Goal: Task Accomplishment & Management: Use online tool/utility

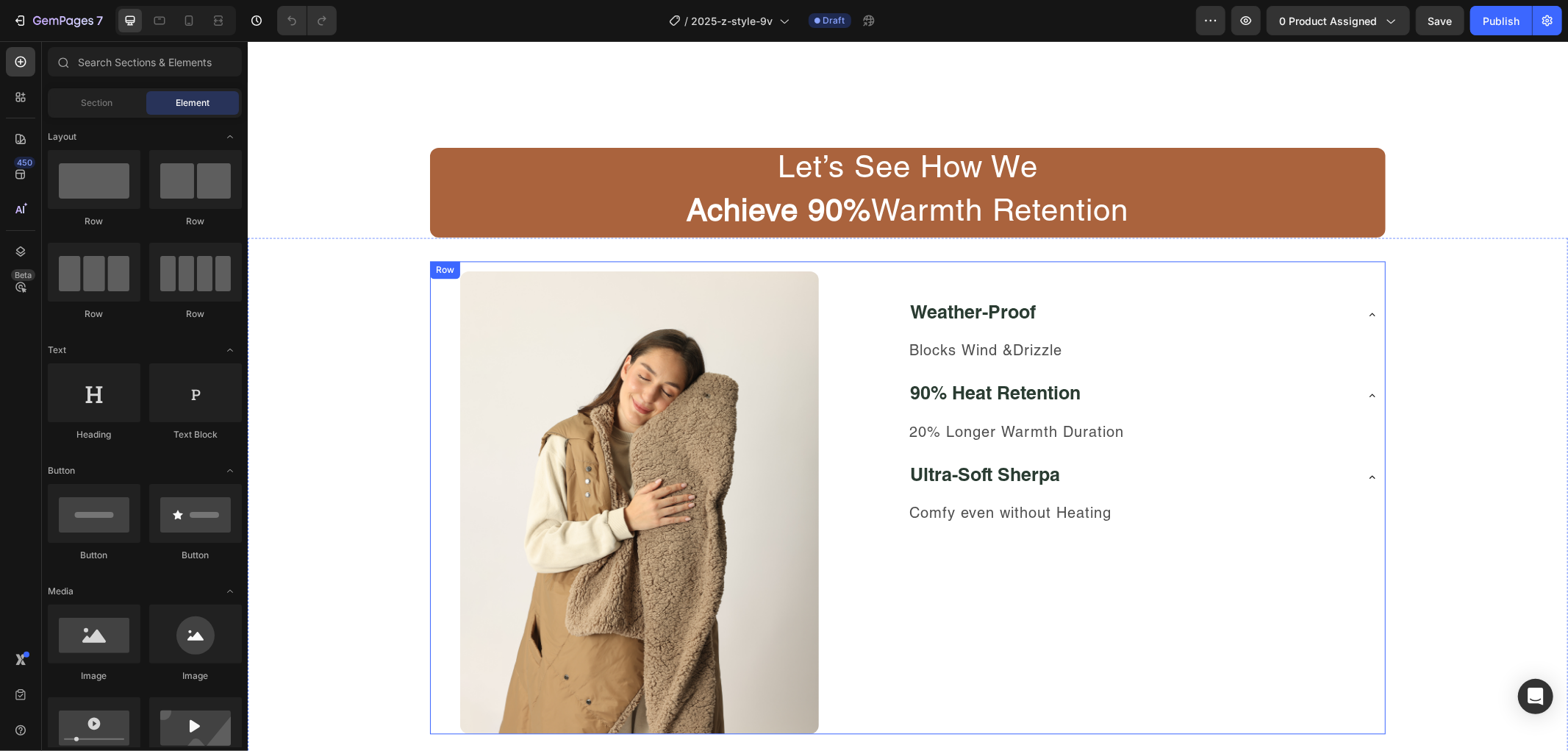
scroll to position [2553, 0]
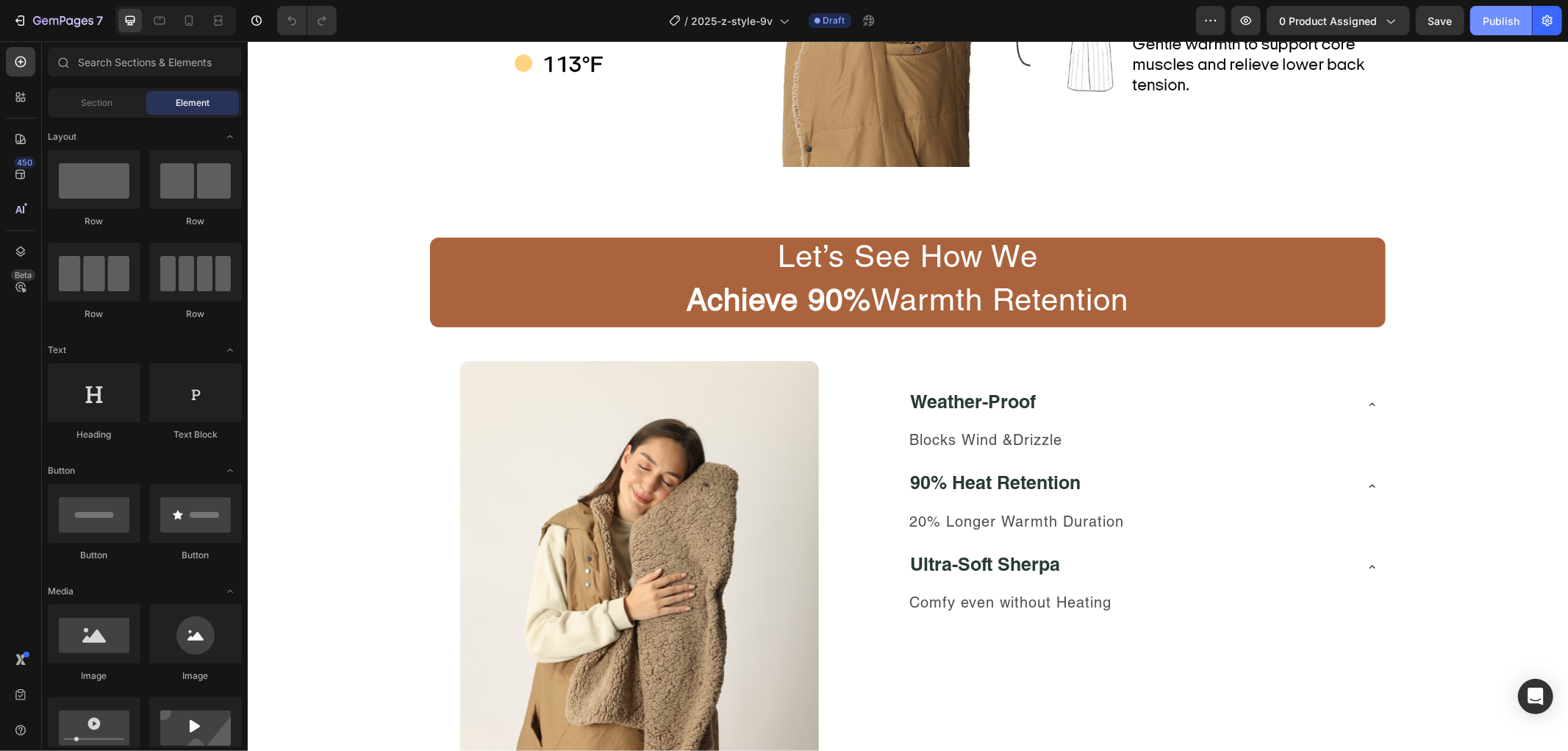
click at [1496, 23] on div "Publish" at bounding box center [1501, 21] width 37 height 15
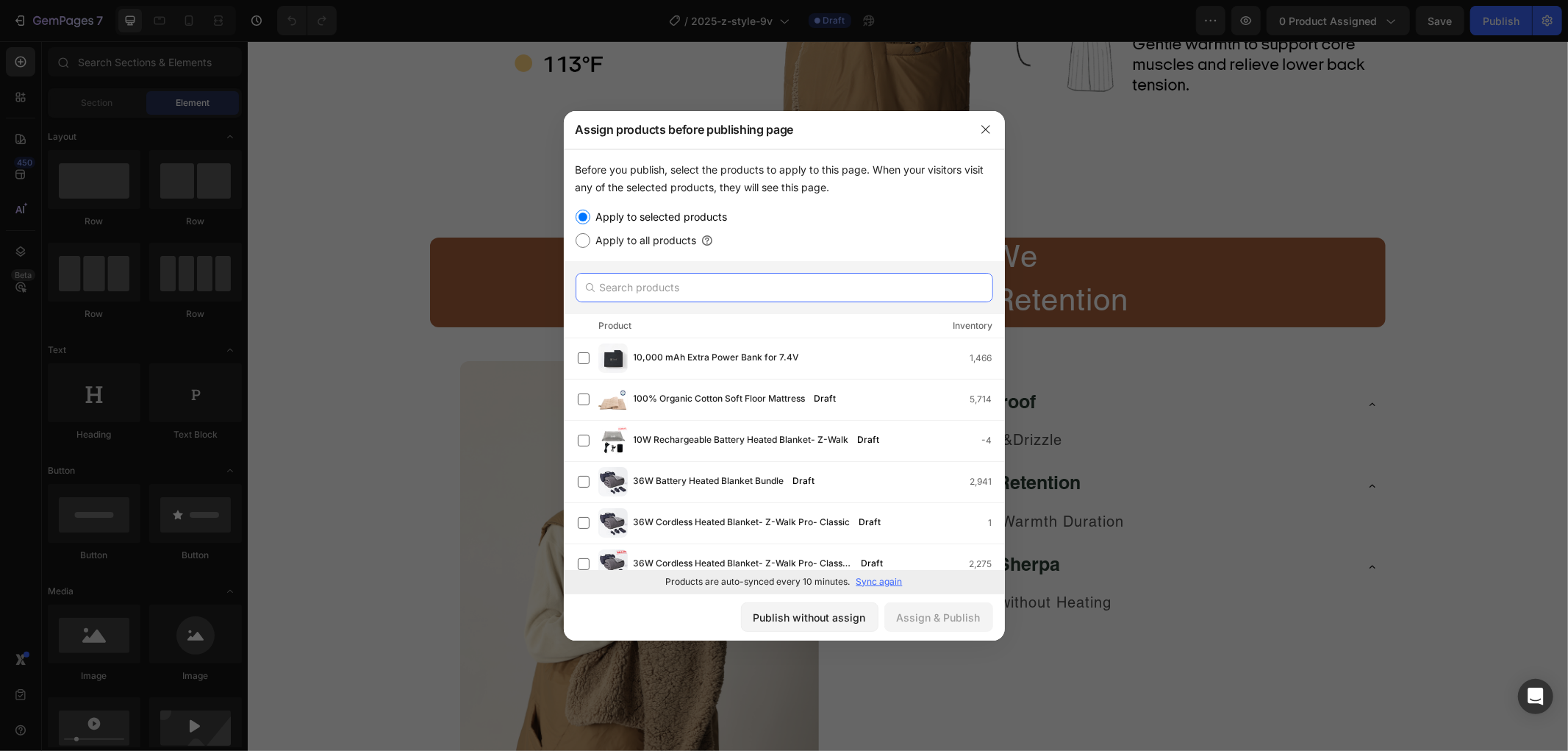
click at [775, 291] on input "text" at bounding box center [784, 287] width 418 height 30
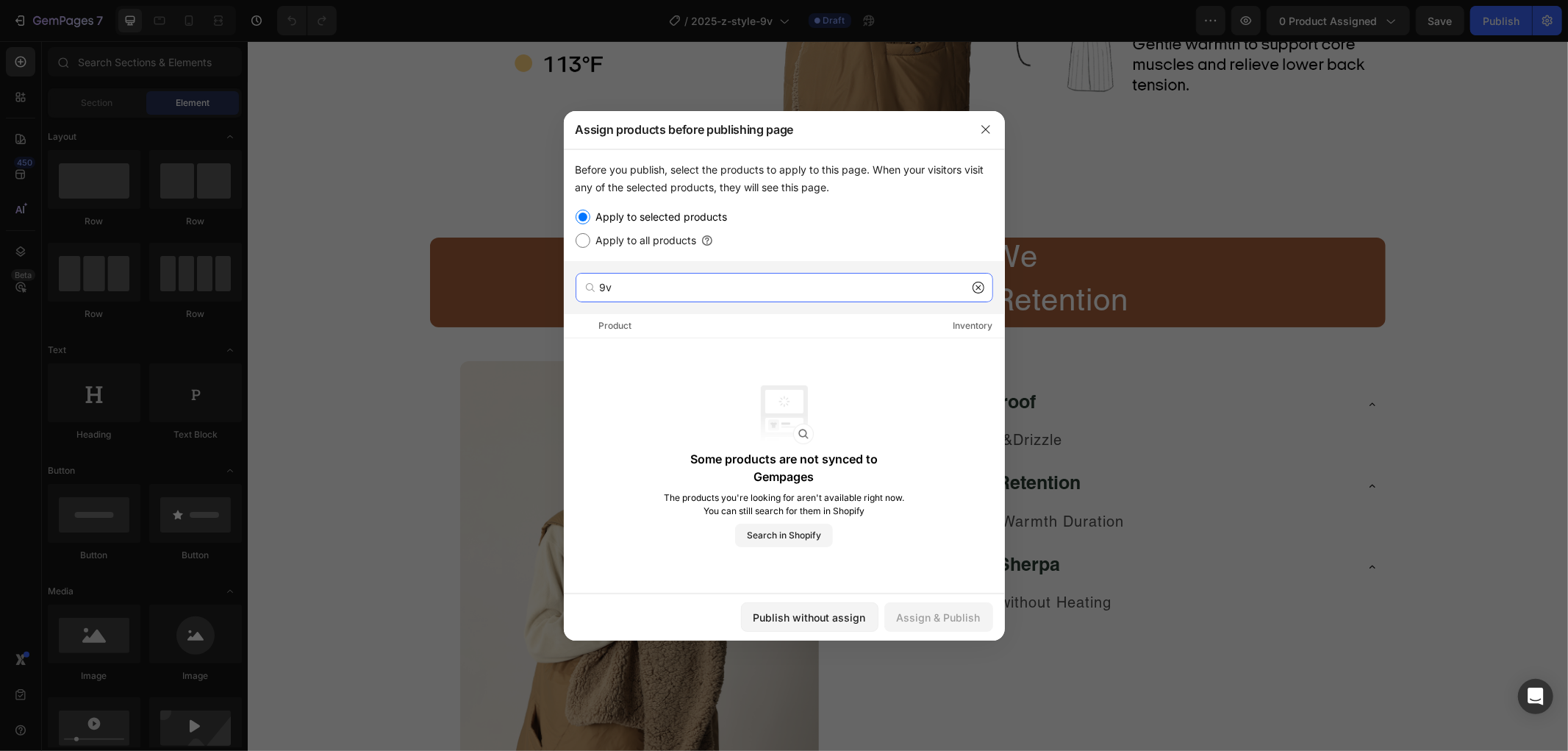
type input "9"
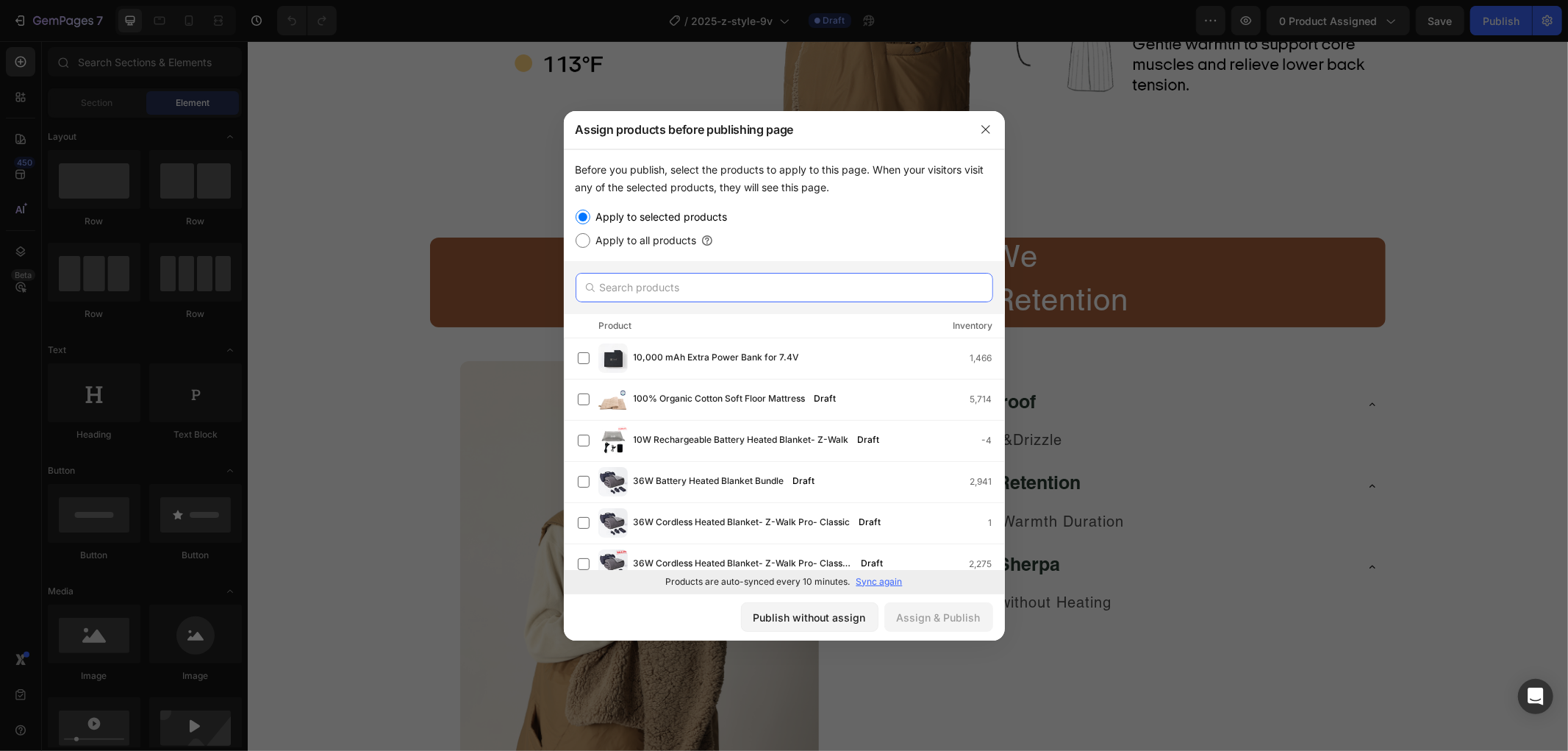
paste input "Wearable Battery Operated Heated Blanket Z-Style 9V"
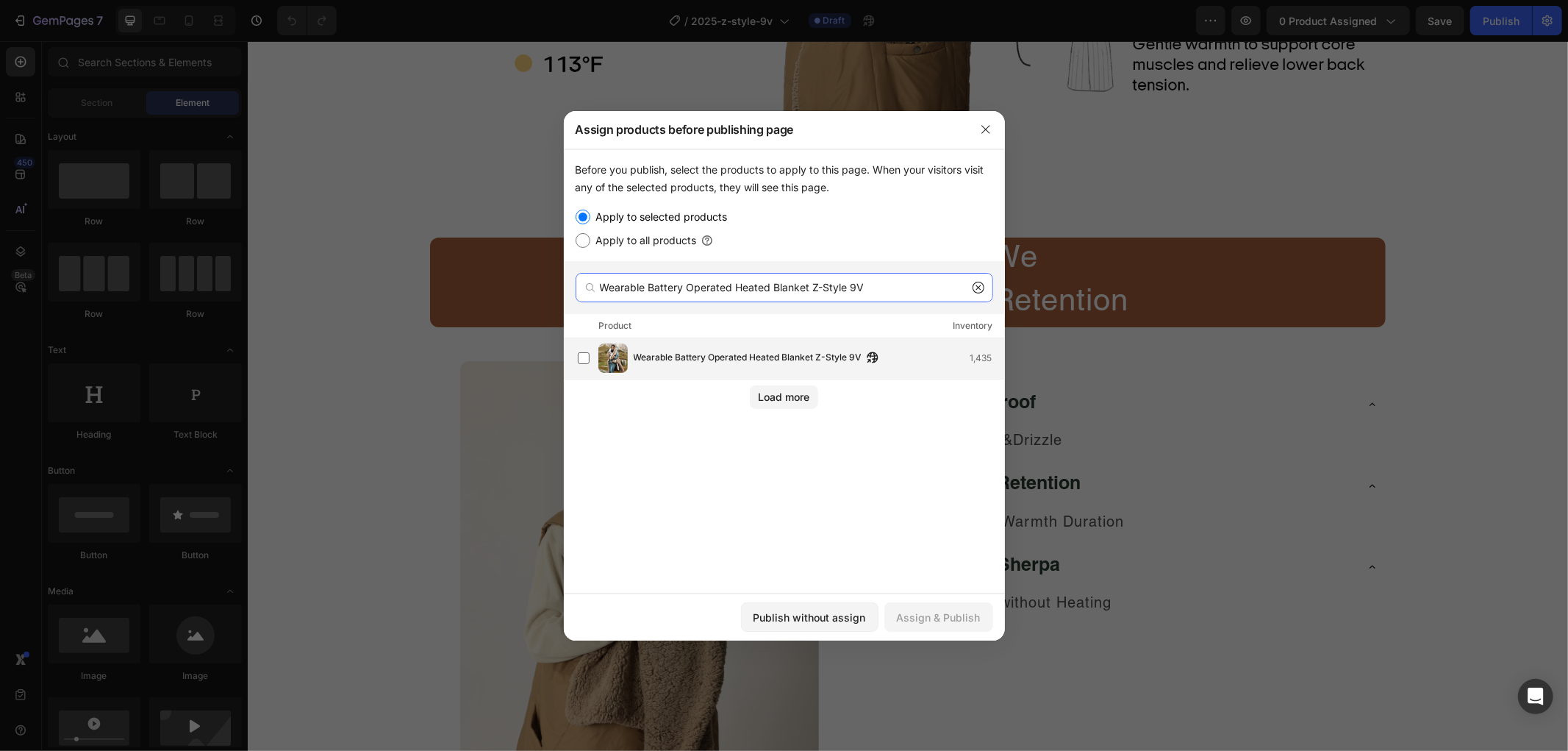
type input "Wearable Battery Operated Heated Blanket Z-Style 9V"
click at [907, 357] on div "Wearable Battery Operated Heated Blanket Z-Style 9V 1,435" at bounding box center [819, 358] width 371 height 16
click at [966, 609] on div "Assign & Publish" at bounding box center [938, 617] width 84 height 15
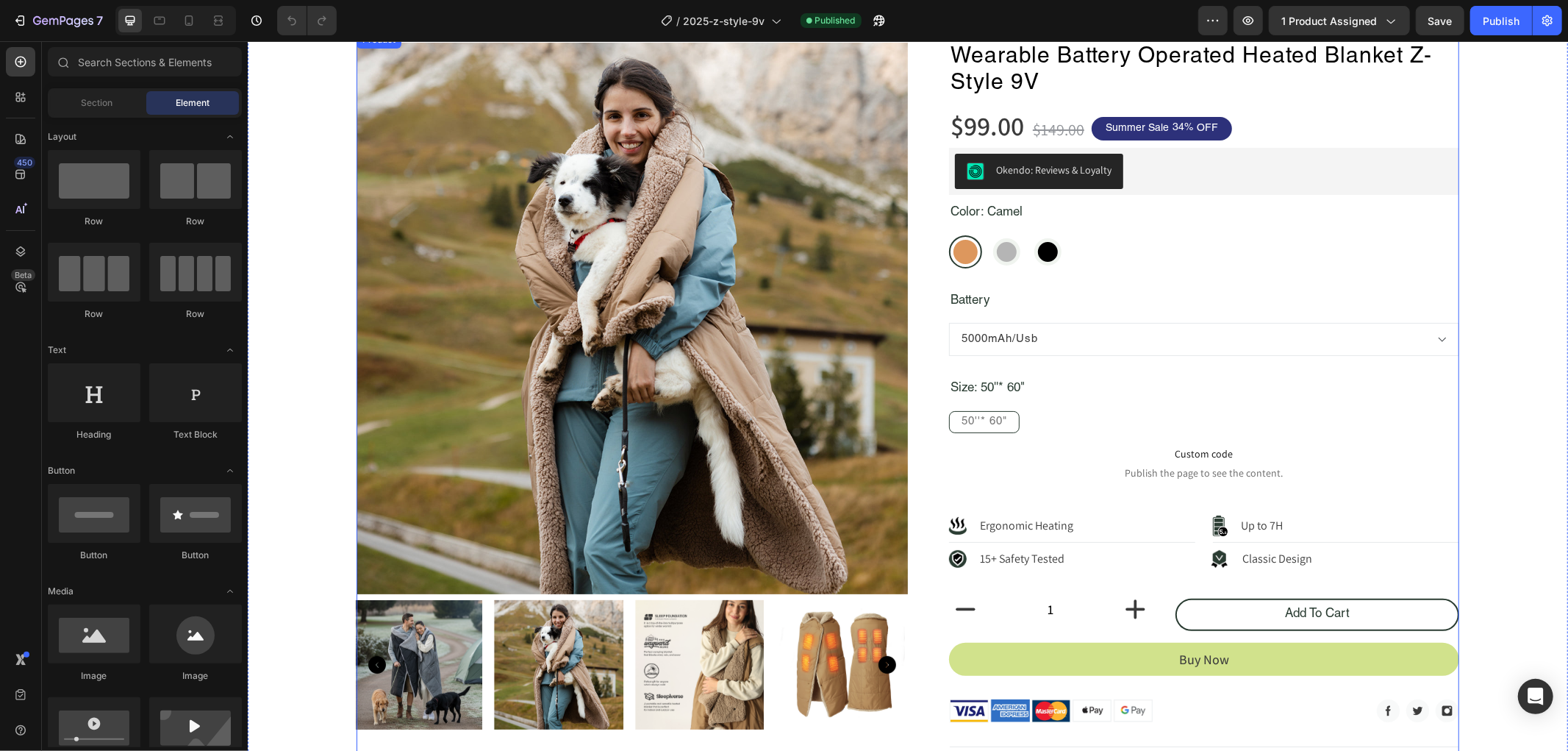
scroll to position [0, 0]
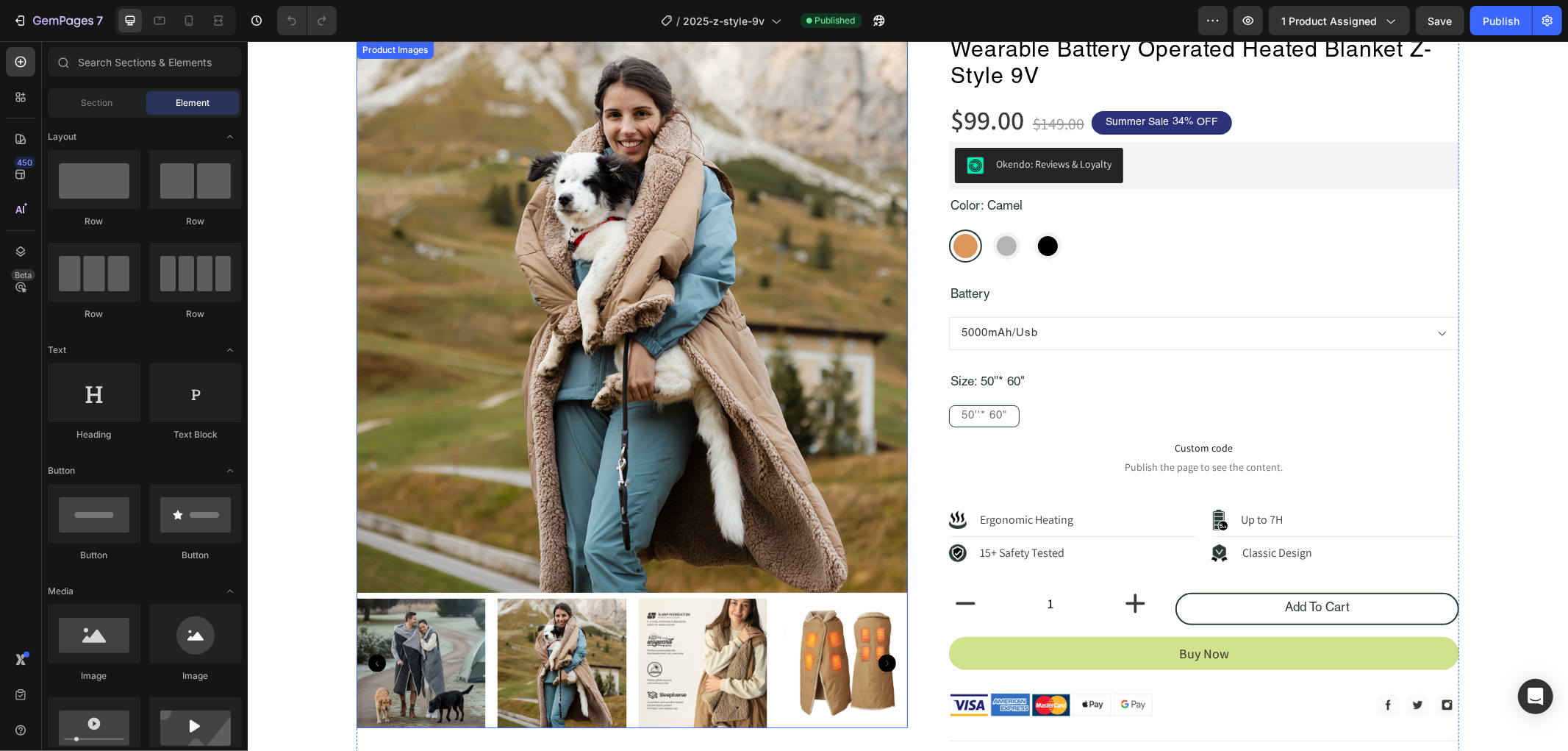
click at [522, 274] on img at bounding box center [631, 315] width 551 height 552
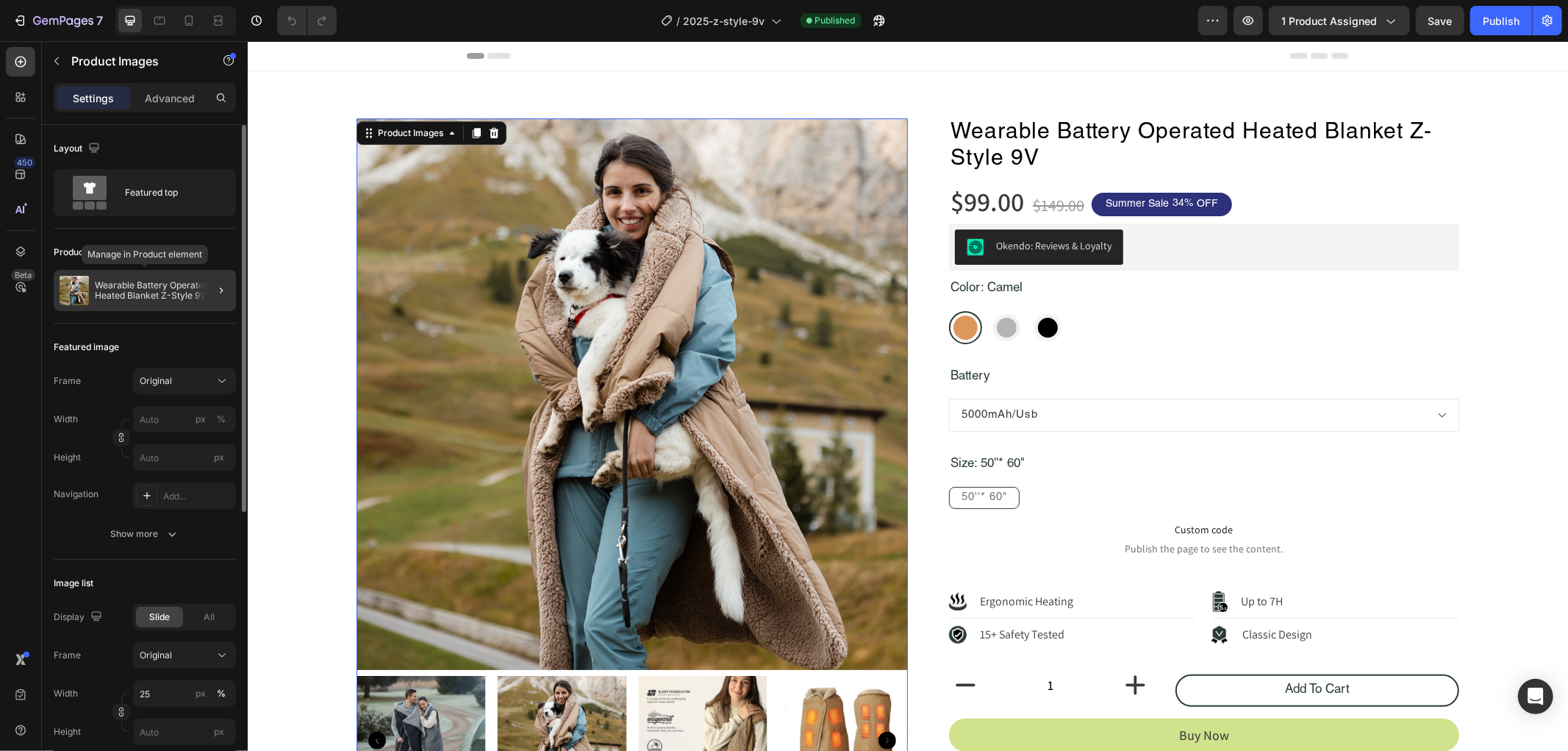
click at [160, 292] on p "Wearable Battery Operated Heated Blanket Z-Style 9V" at bounding box center [162, 291] width 135 height 20
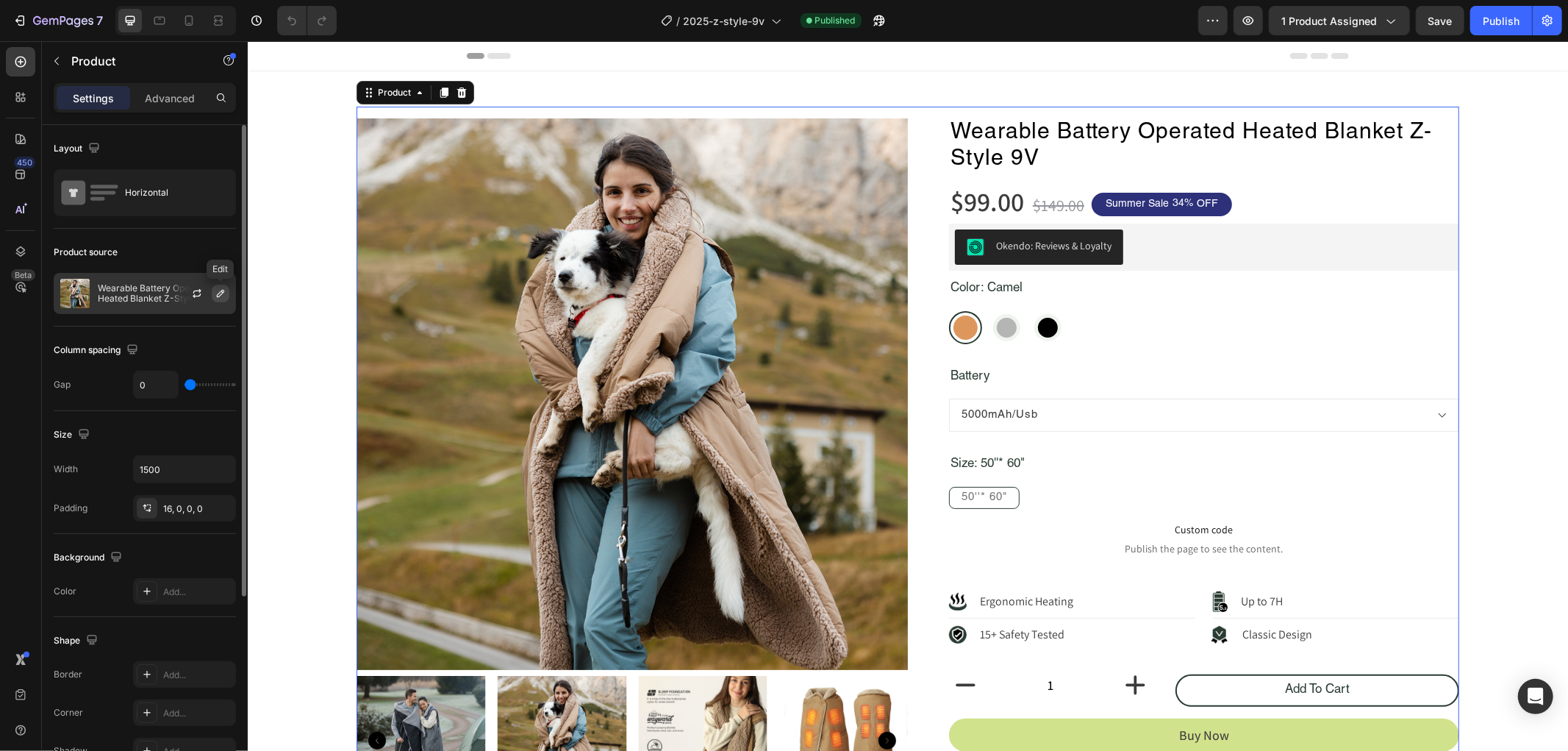
click at [222, 292] on icon "button" at bounding box center [221, 293] width 12 height 12
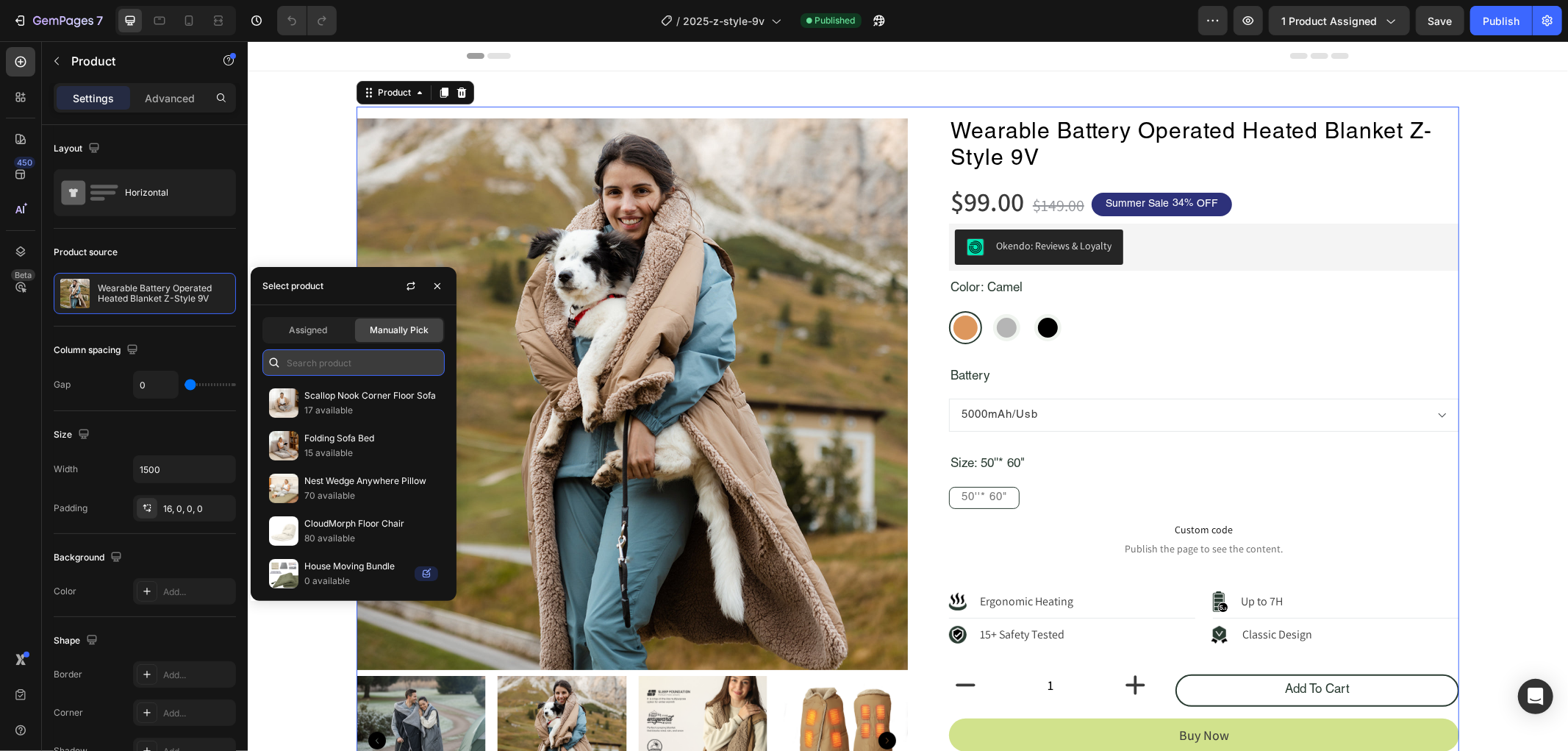
click at [334, 361] on input "text" at bounding box center [354, 362] width 182 height 26
paste input "Wearable Battery Operated Heated Blanket Z-Style 9V"
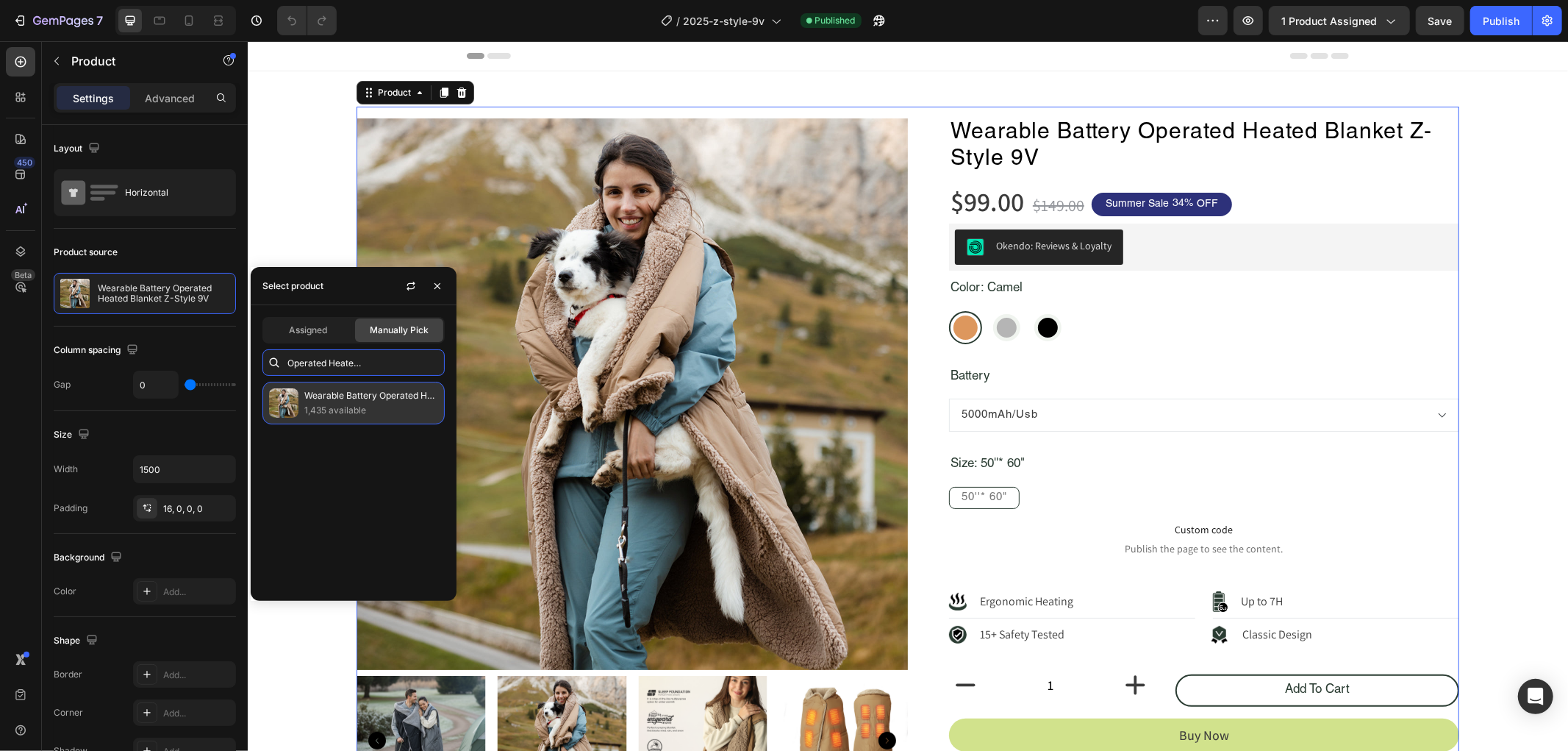
type input "Wearable Battery Operated Heated Blanket Z-Style 9V"
click at [335, 398] on p "Wearable Battery Operated Heated Blanket Z-Style 9V" at bounding box center [371, 395] width 134 height 14
click at [349, 398] on p "Wearable Battery Operated Heated Blanket Z-Style 9V" at bounding box center [371, 395] width 134 height 14
click at [1504, 291] on div "Product Images Wearable Battery Operated Heated Blanket Z-Style 9V Product Titl…" at bounding box center [907, 670] width 1298 height 1129
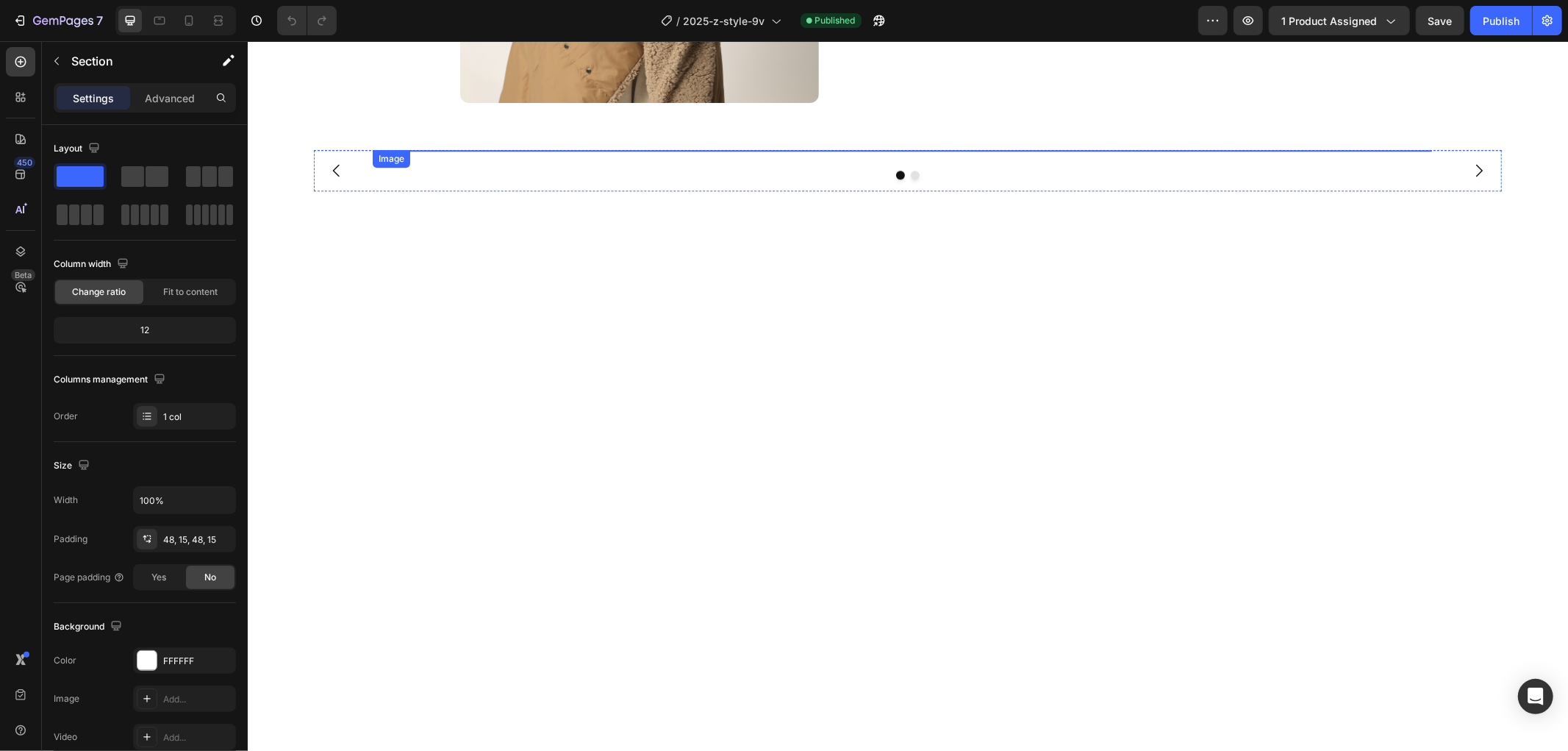
scroll to position [3533, 0]
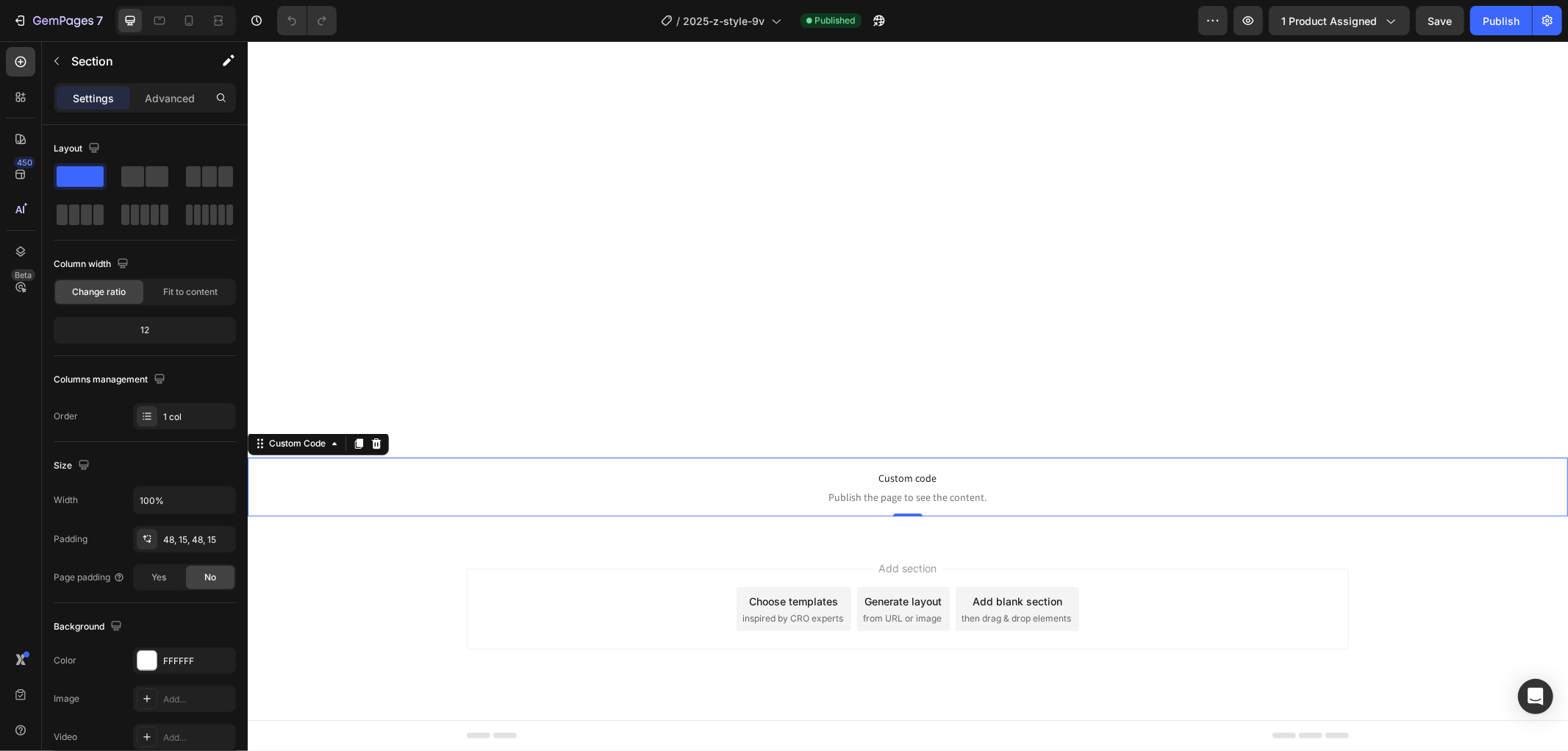
click at [920, 501] on span "Publish the page to see the content." at bounding box center [907, 496] width 1320 height 14
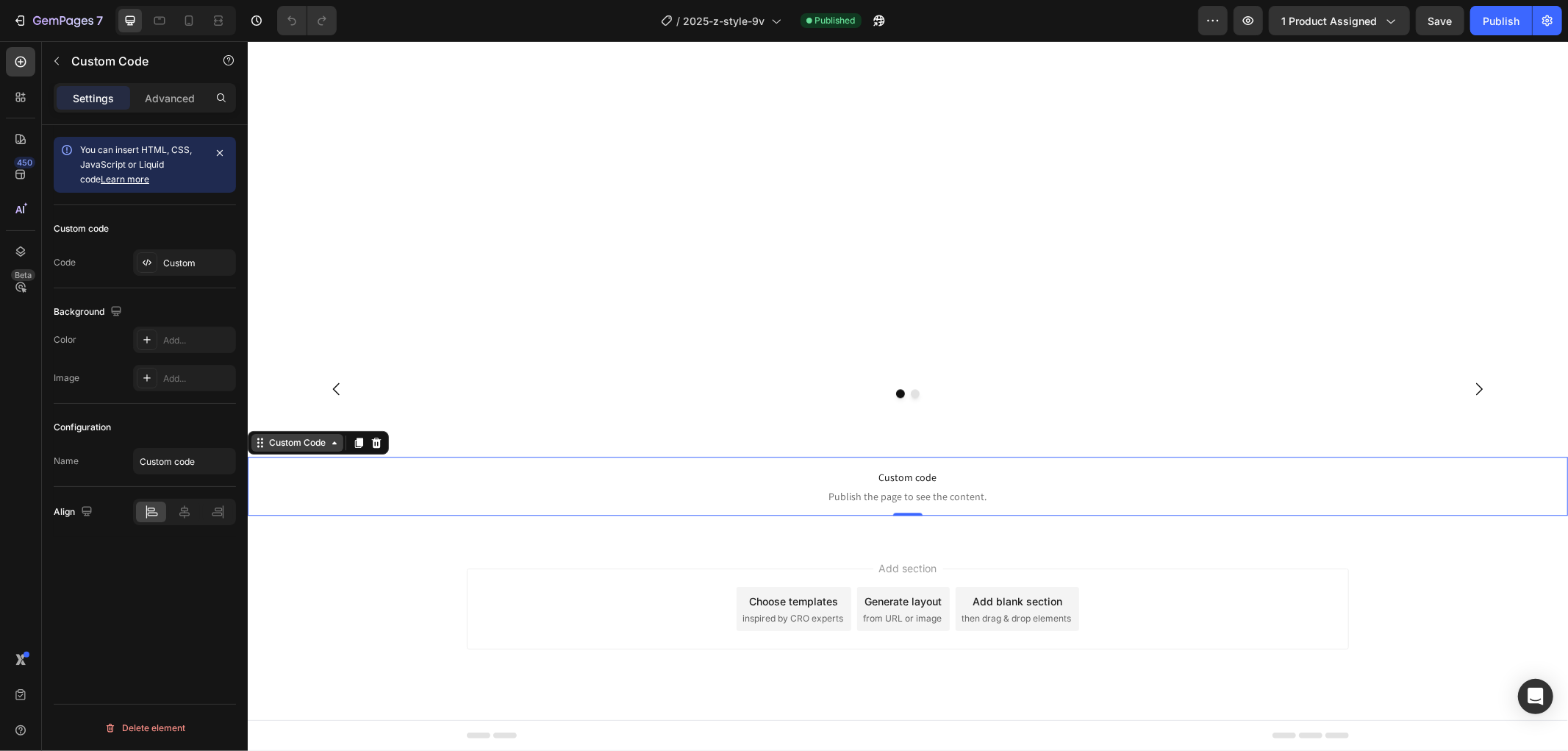
click at [332, 442] on icon at bounding box center [334, 442] width 12 height 12
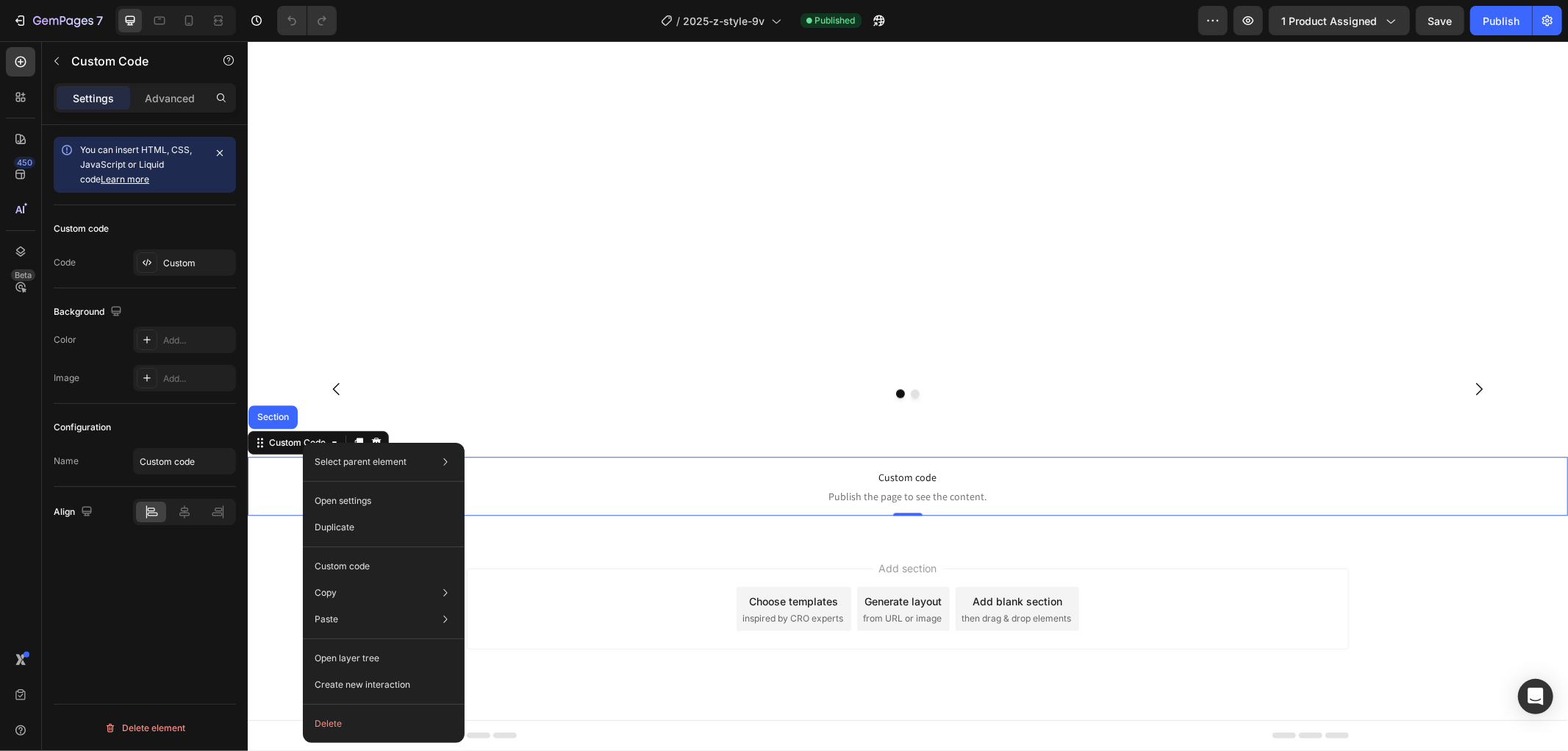
click at [631, 463] on p "Custom code Publish the page to see the content." at bounding box center [907, 485] width 1320 height 59
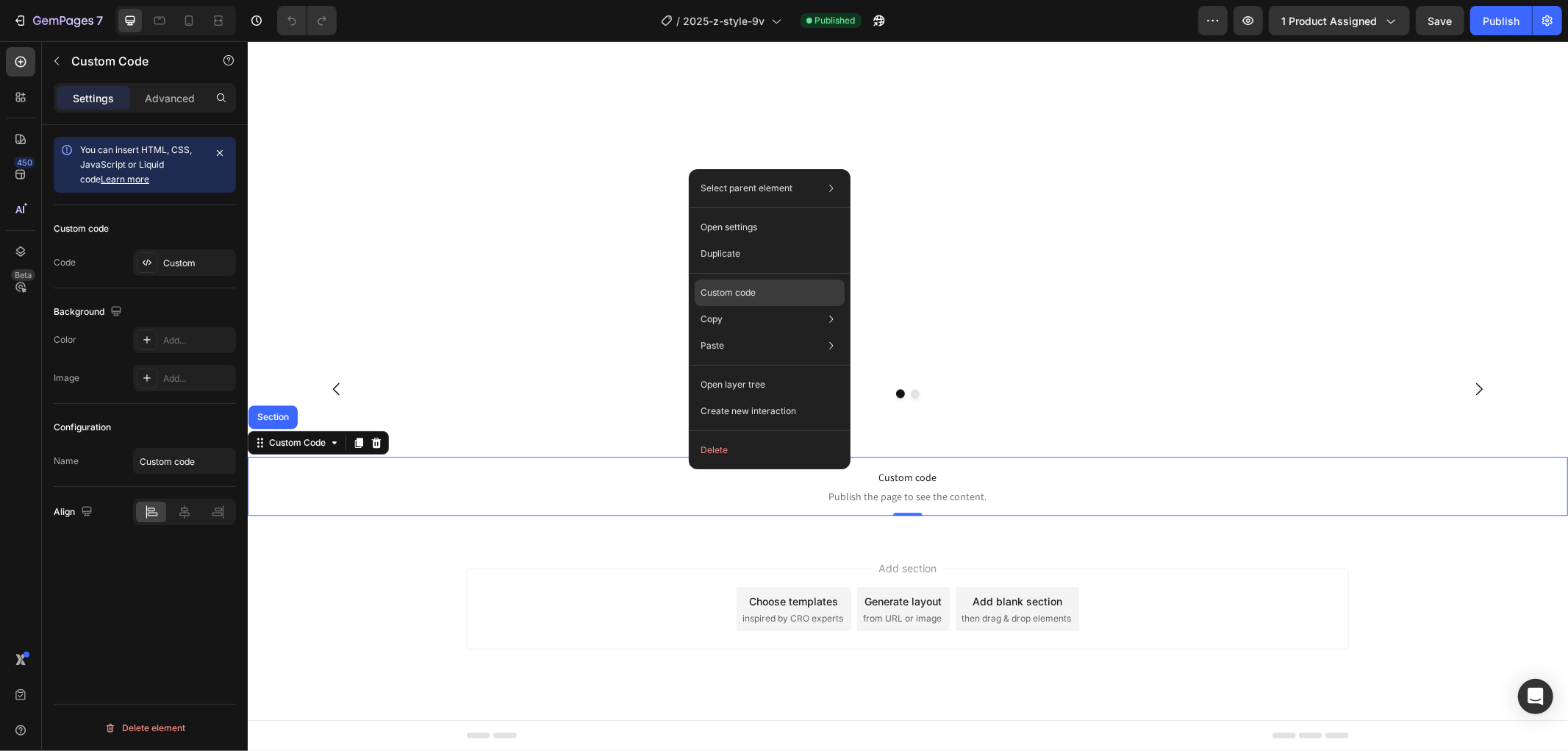
click at [768, 286] on div "Custom code" at bounding box center [770, 292] width 150 height 26
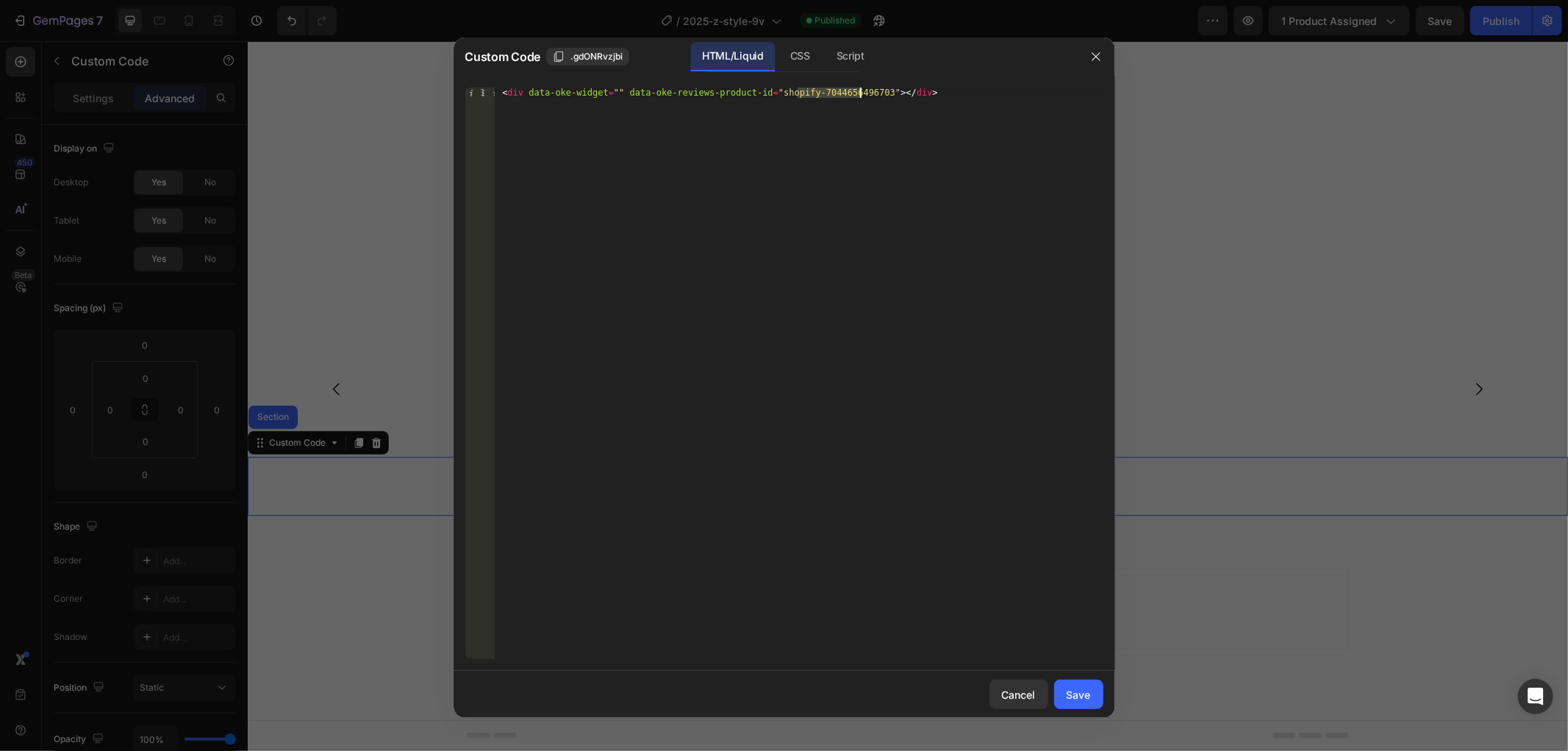
drag, startPoint x: 807, startPoint y: 90, endPoint x: 858, endPoint y: 90, distance: 51.0
click at [858, 90] on div "< div data-oke-widget = "" data-oke-reviews-product-id = "shopify-7044656496703…" at bounding box center [798, 384] width 608 height 592
paste textarea "76569153599"
type textarea "<div data-oke-widget="" data-oke-reviews-product-id="shopify-7076569153599"></d…"
click at [1083, 697] on div "Save" at bounding box center [1079, 695] width 24 height 15
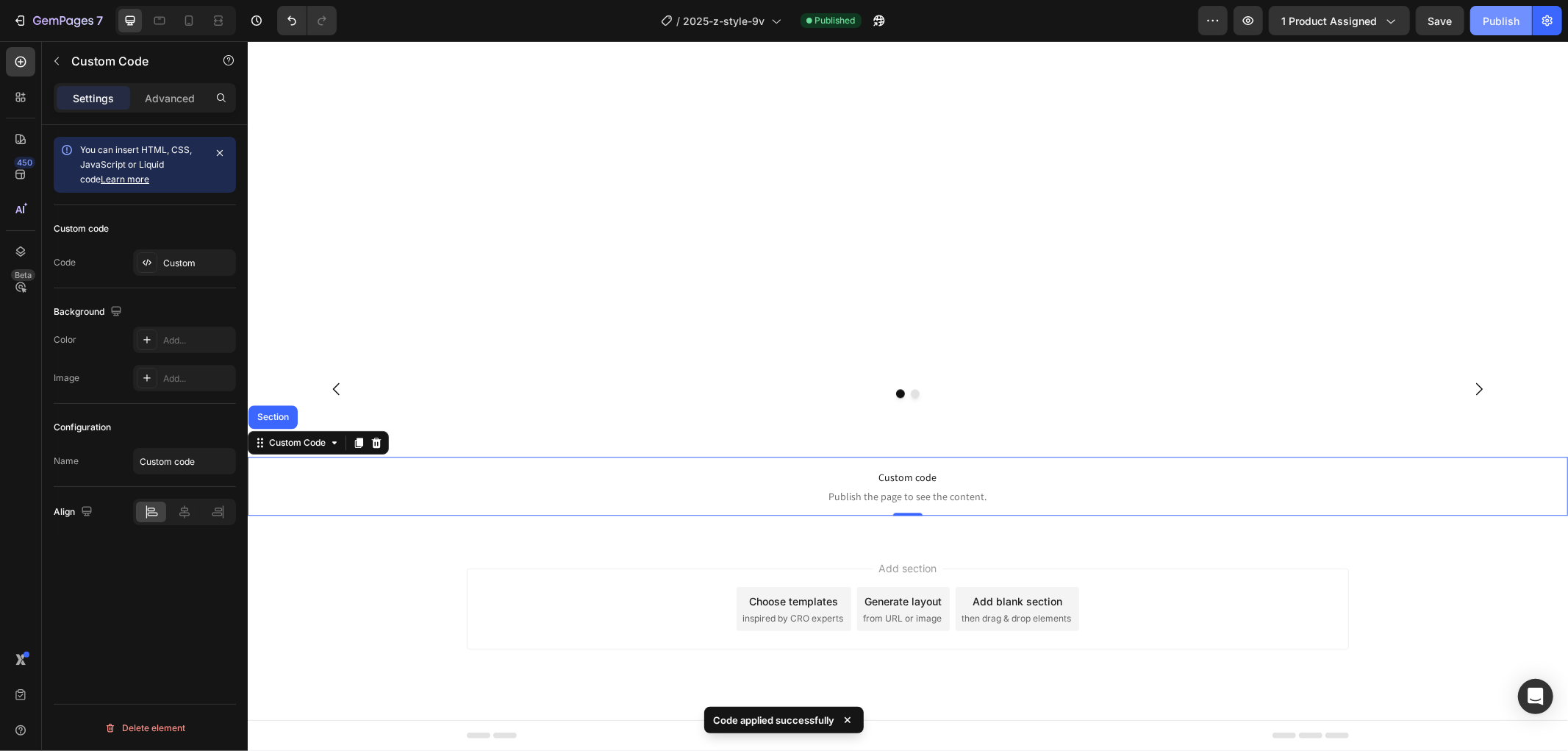
click at [1498, 19] on div "Publish" at bounding box center [1501, 21] width 37 height 15
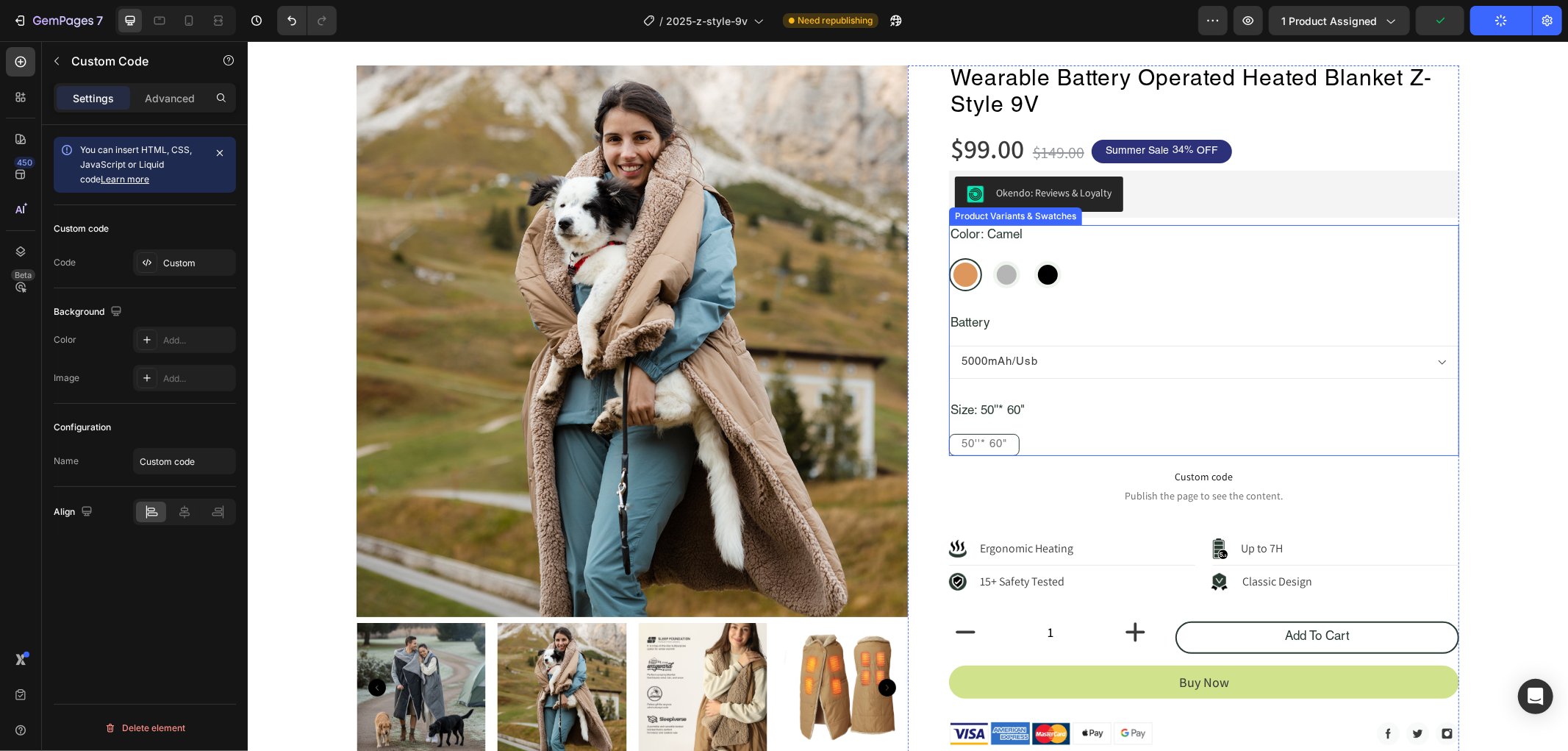
scroll to position [82, 0]
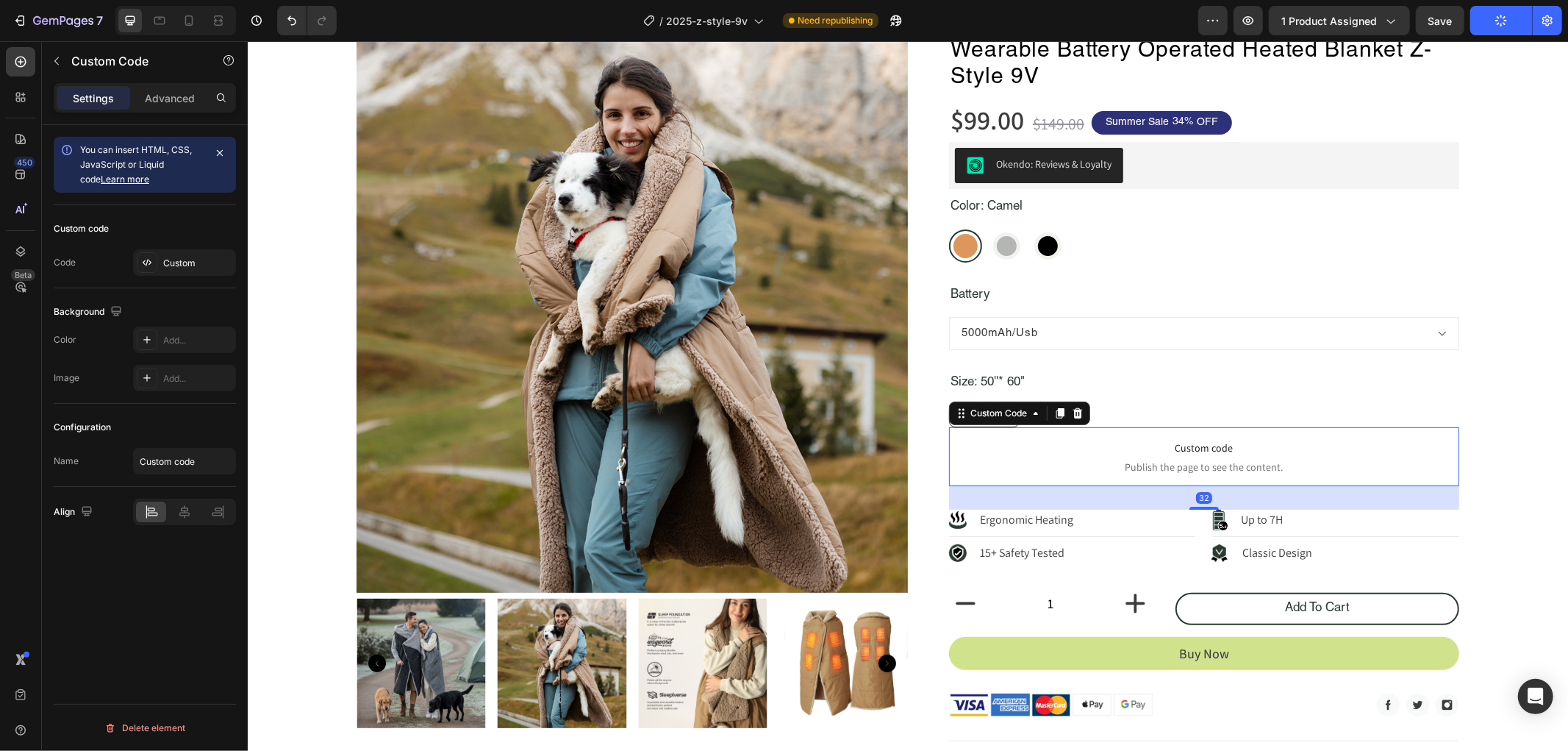
click at [1196, 459] on span "Publish the page to see the content." at bounding box center [1203, 465] width 510 height 14
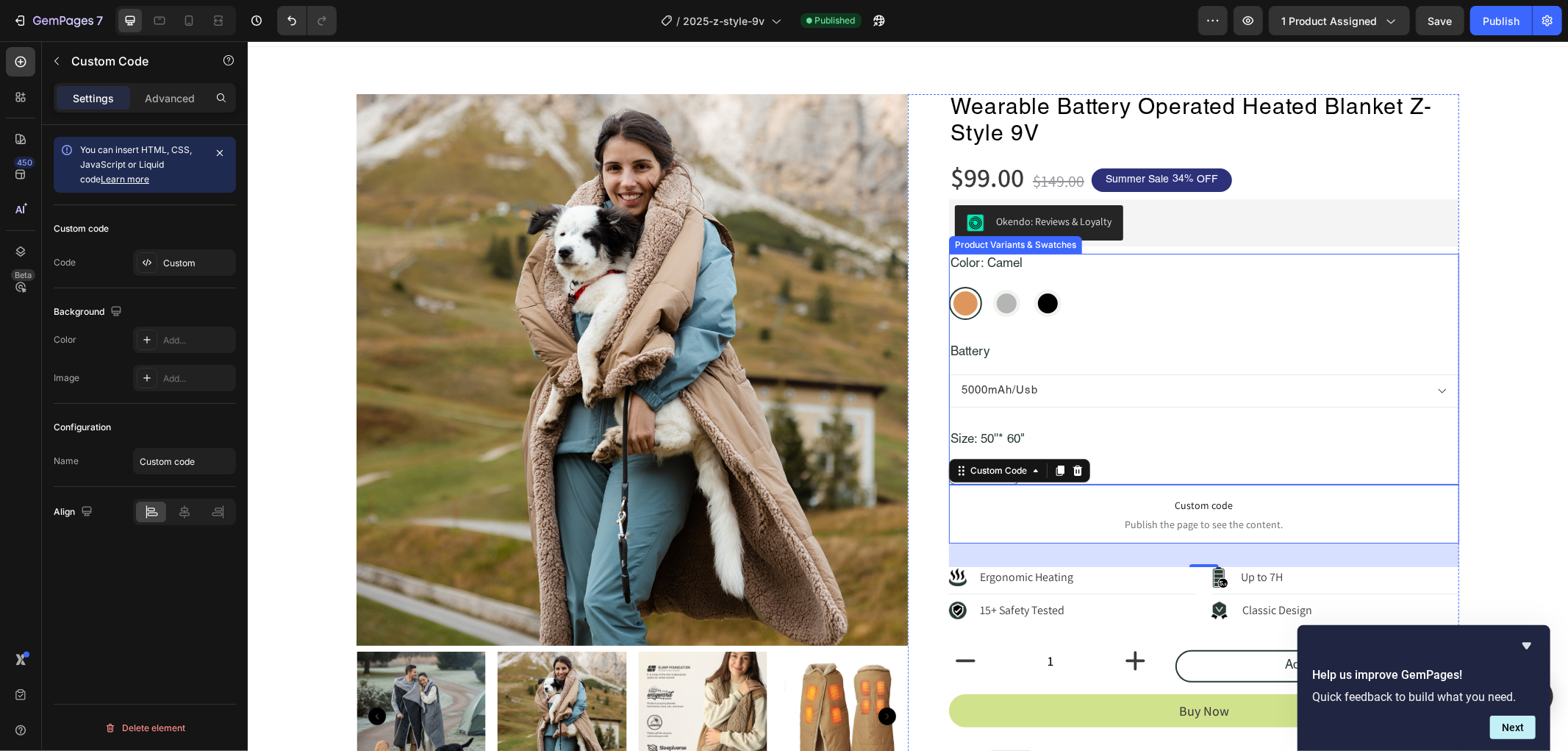
scroll to position [0, 0]
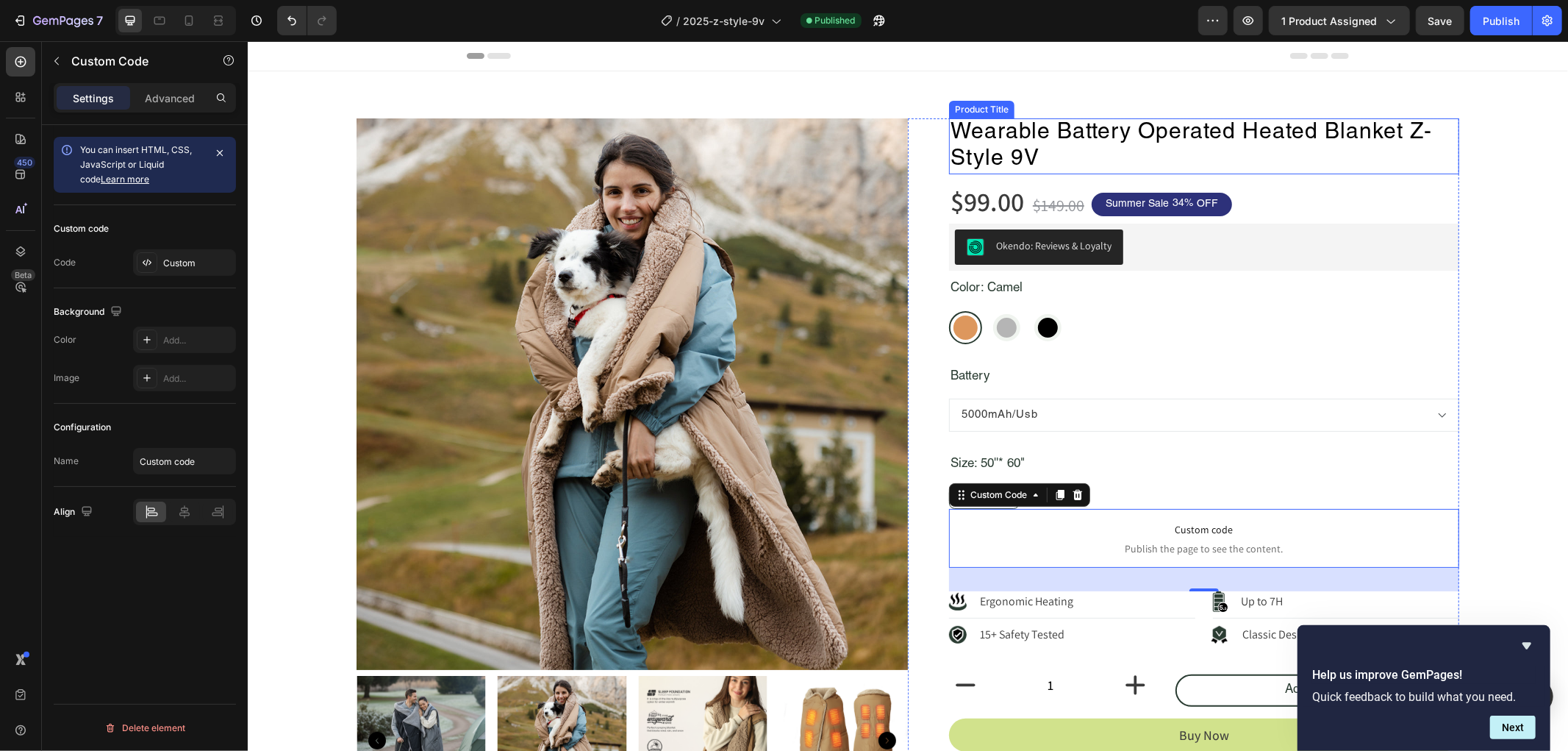
click at [1347, 136] on h1 "Wearable Battery Operated Heated Blanket Z-Style 9V" at bounding box center [1203, 146] width 510 height 56
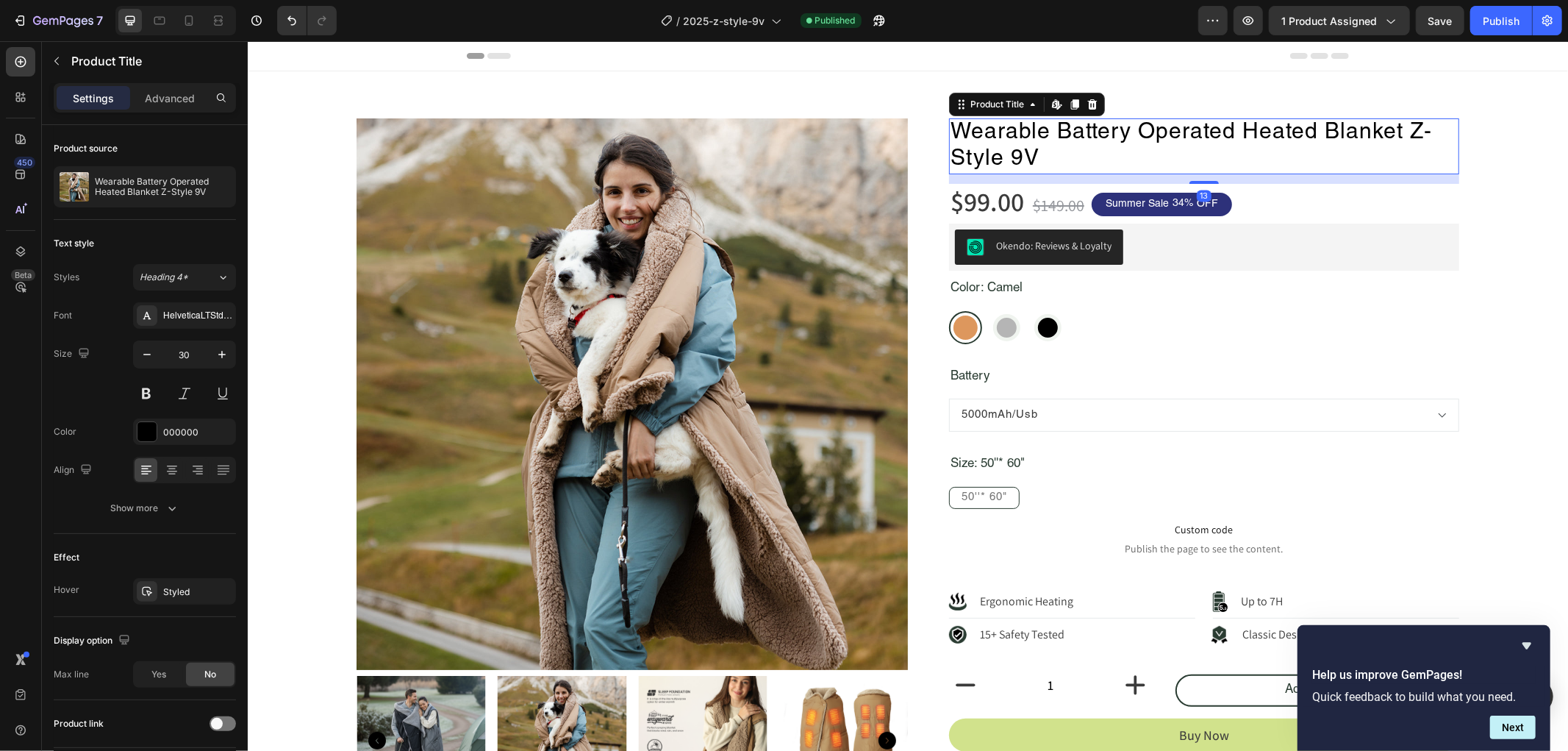
click at [1406, 130] on h1 "Wearable Battery Operated Heated Blanket Z-Style 9V" at bounding box center [1203, 146] width 510 height 56
click at [1158, 137] on h1 "Wearable Battery Operated Heated Blanket Z-Style 9V" at bounding box center [1203, 146] width 510 height 56
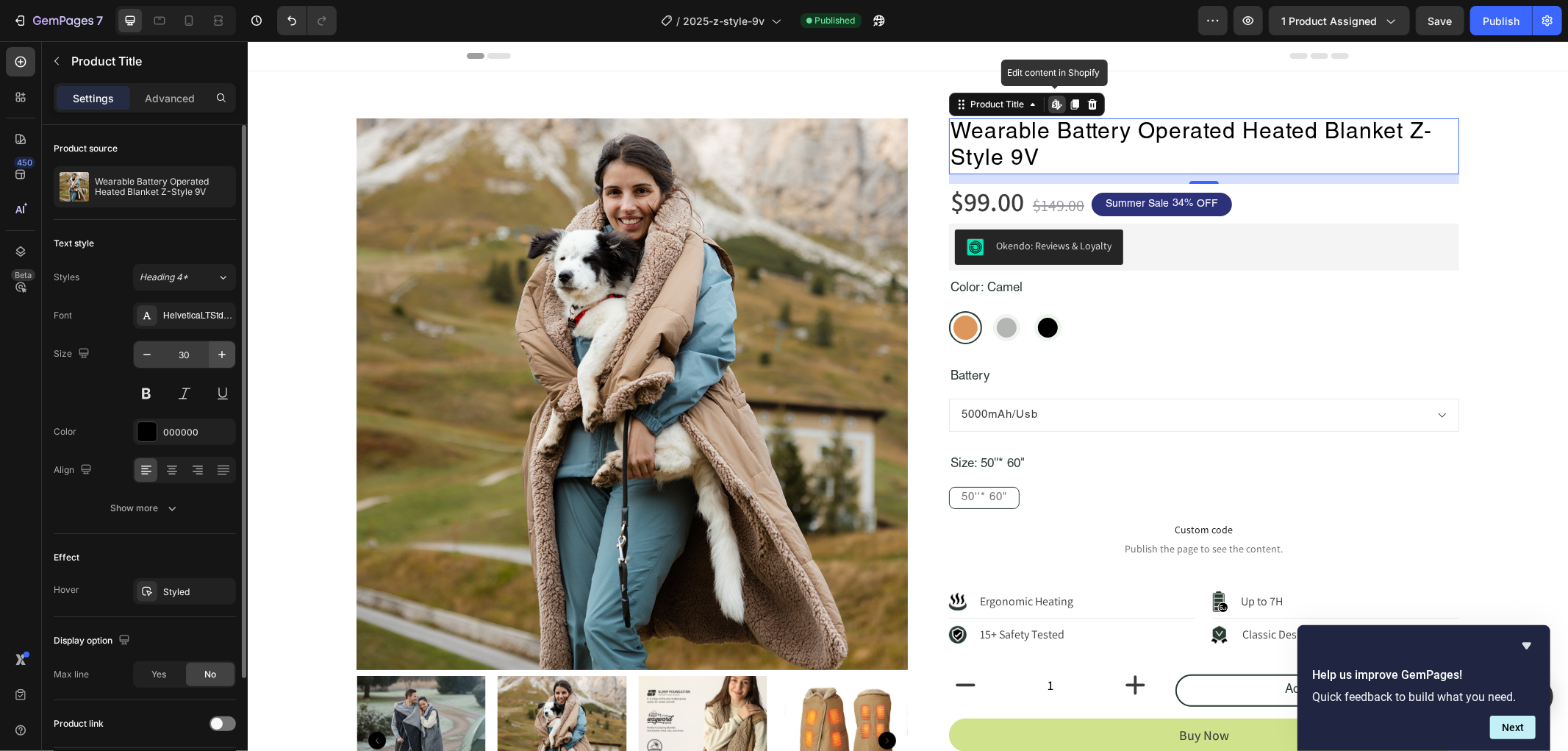
click at [222, 358] on icon "button" at bounding box center [222, 354] width 14 height 14
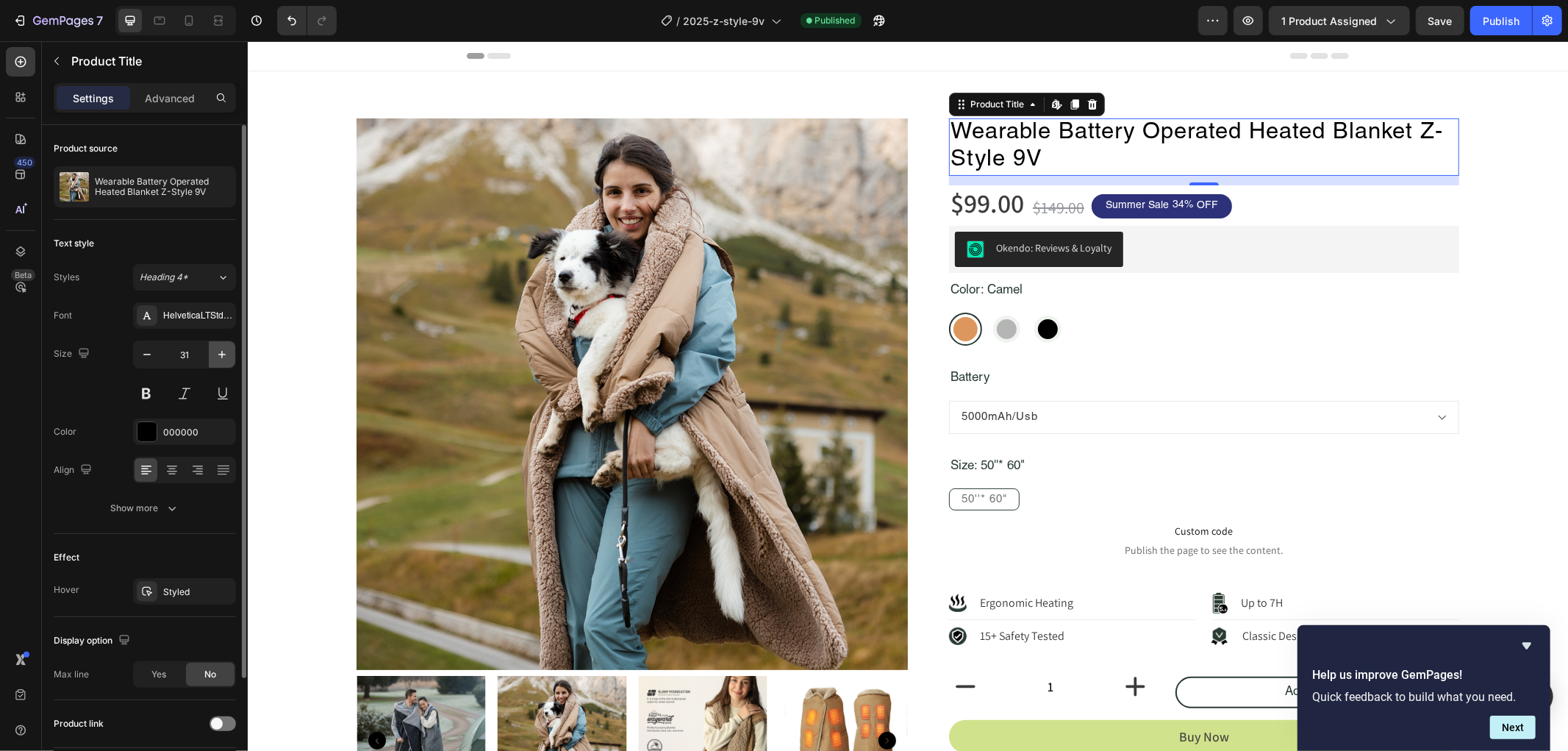
click at [222, 358] on icon "button" at bounding box center [222, 354] width 14 height 14
type input "32"
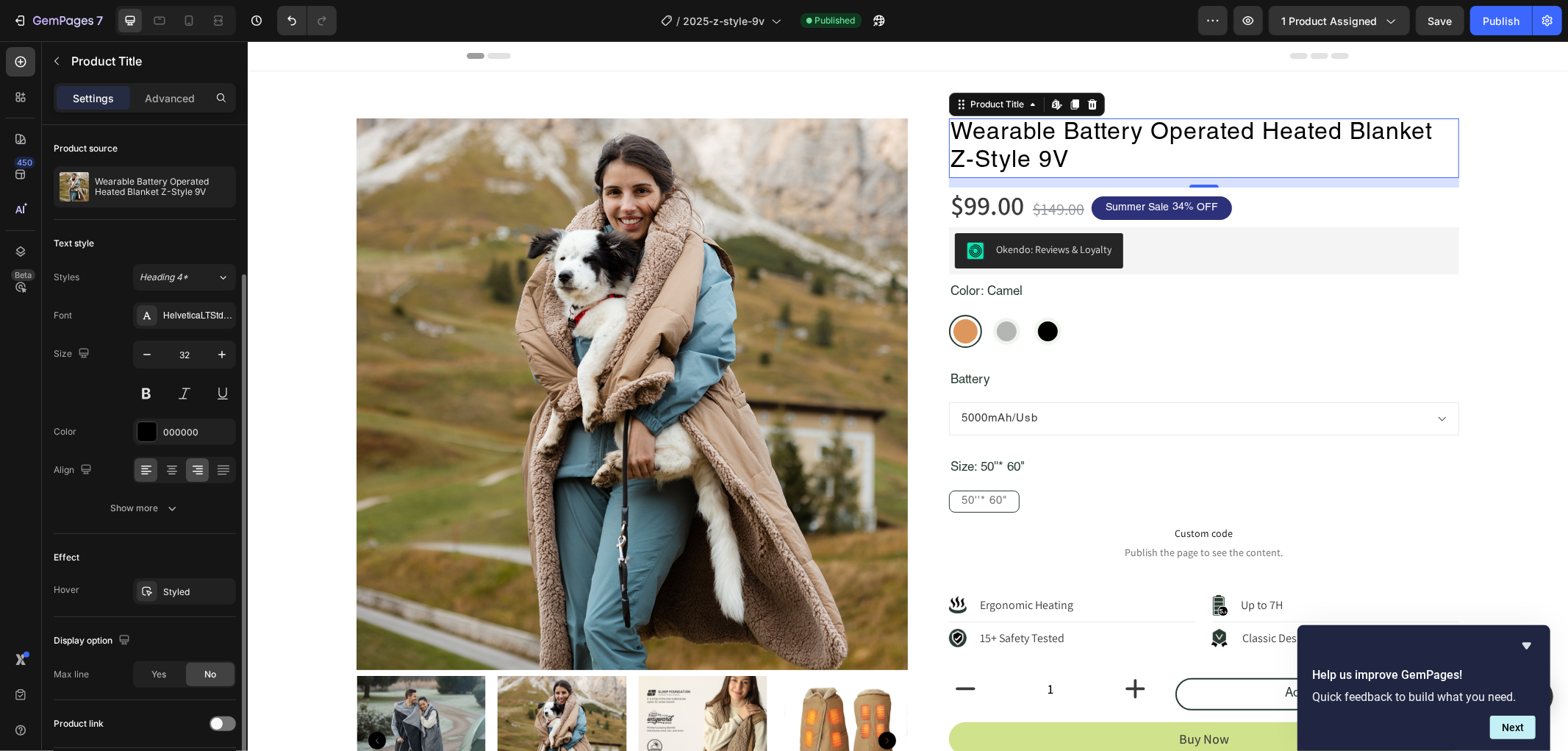
scroll to position [82, 0]
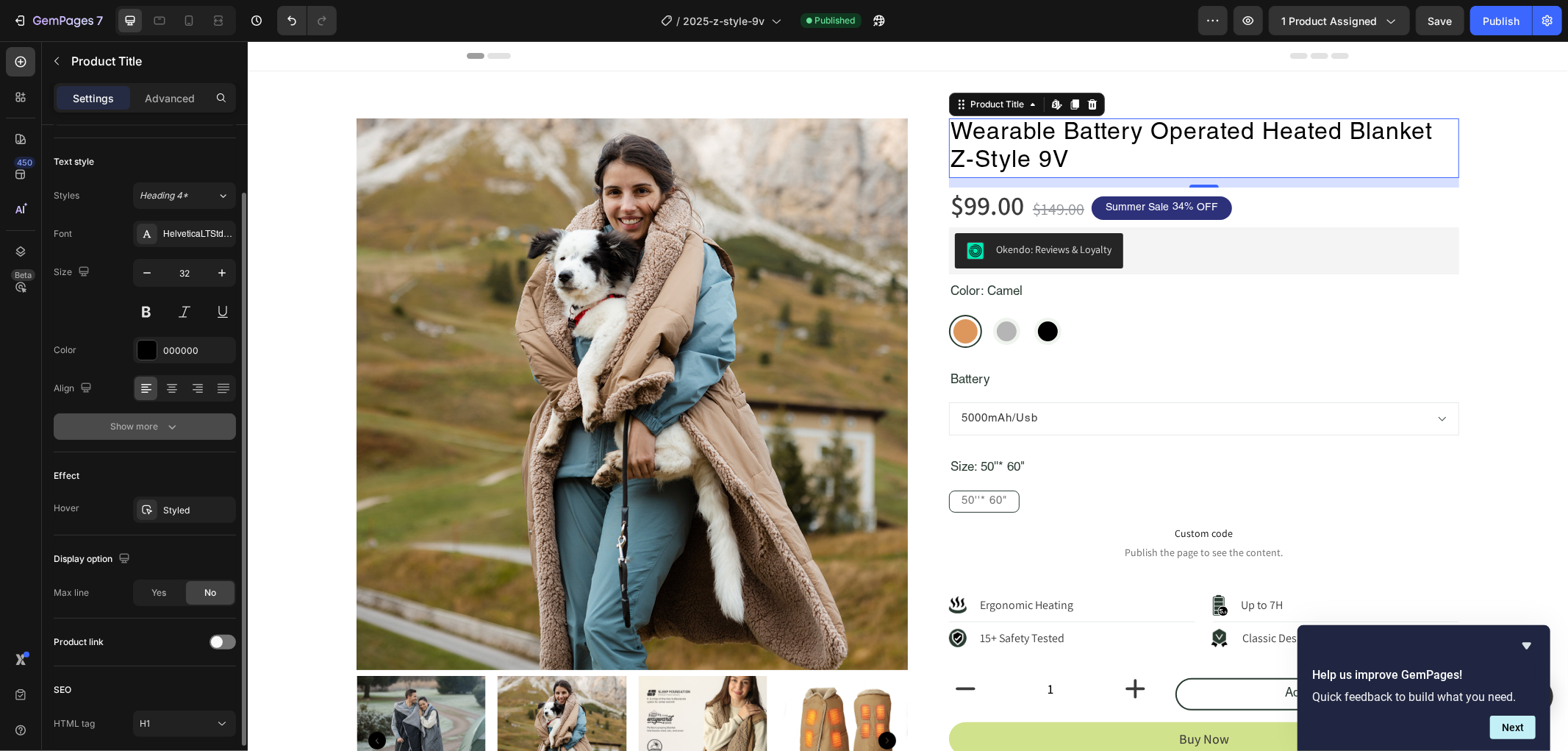
click at [172, 425] on icon "button" at bounding box center [171, 426] width 14 height 14
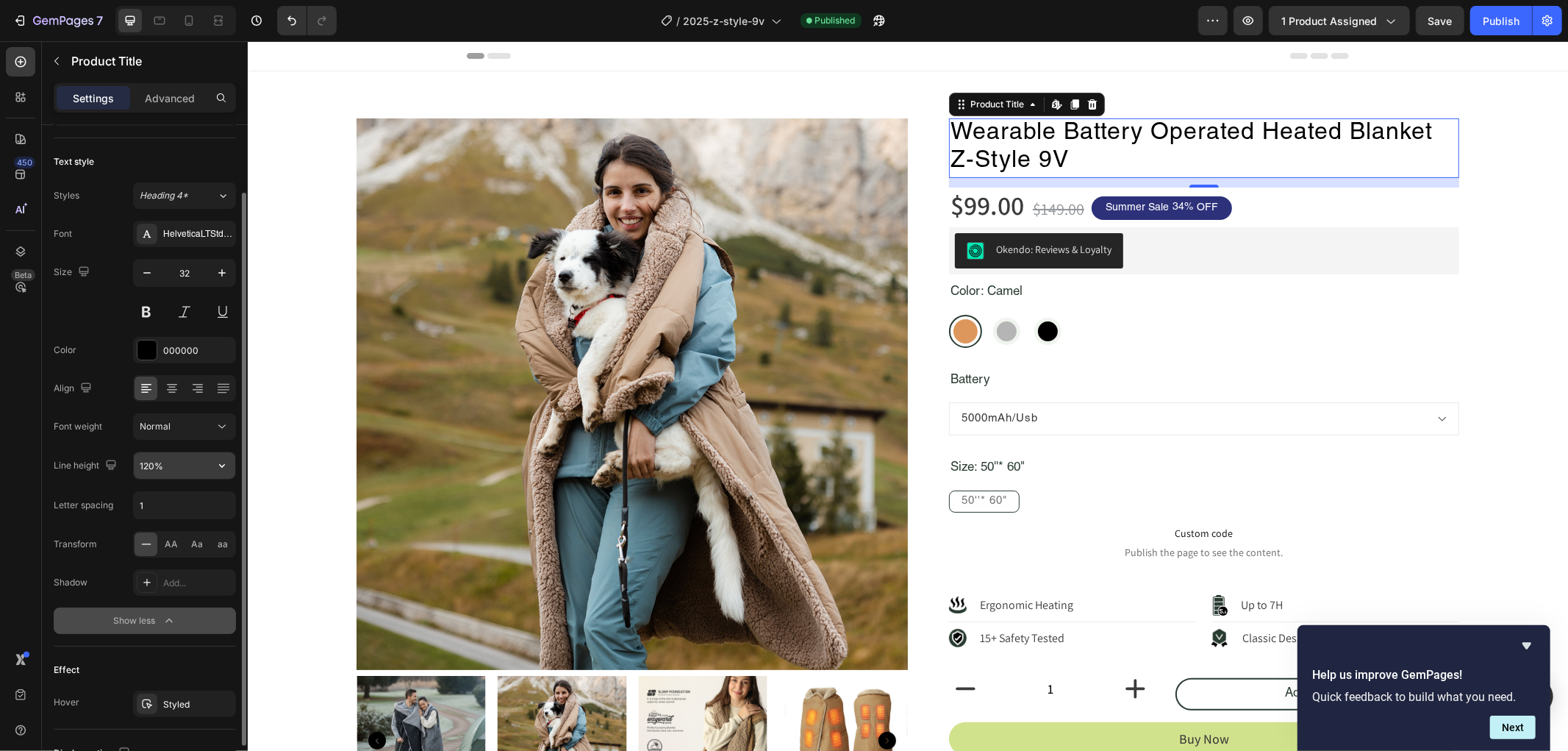
click at [179, 463] on input "120%" at bounding box center [184, 465] width 101 height 26
click at [216, 469] on icon "button" at bounding box center [222, 465] width 14 height 14
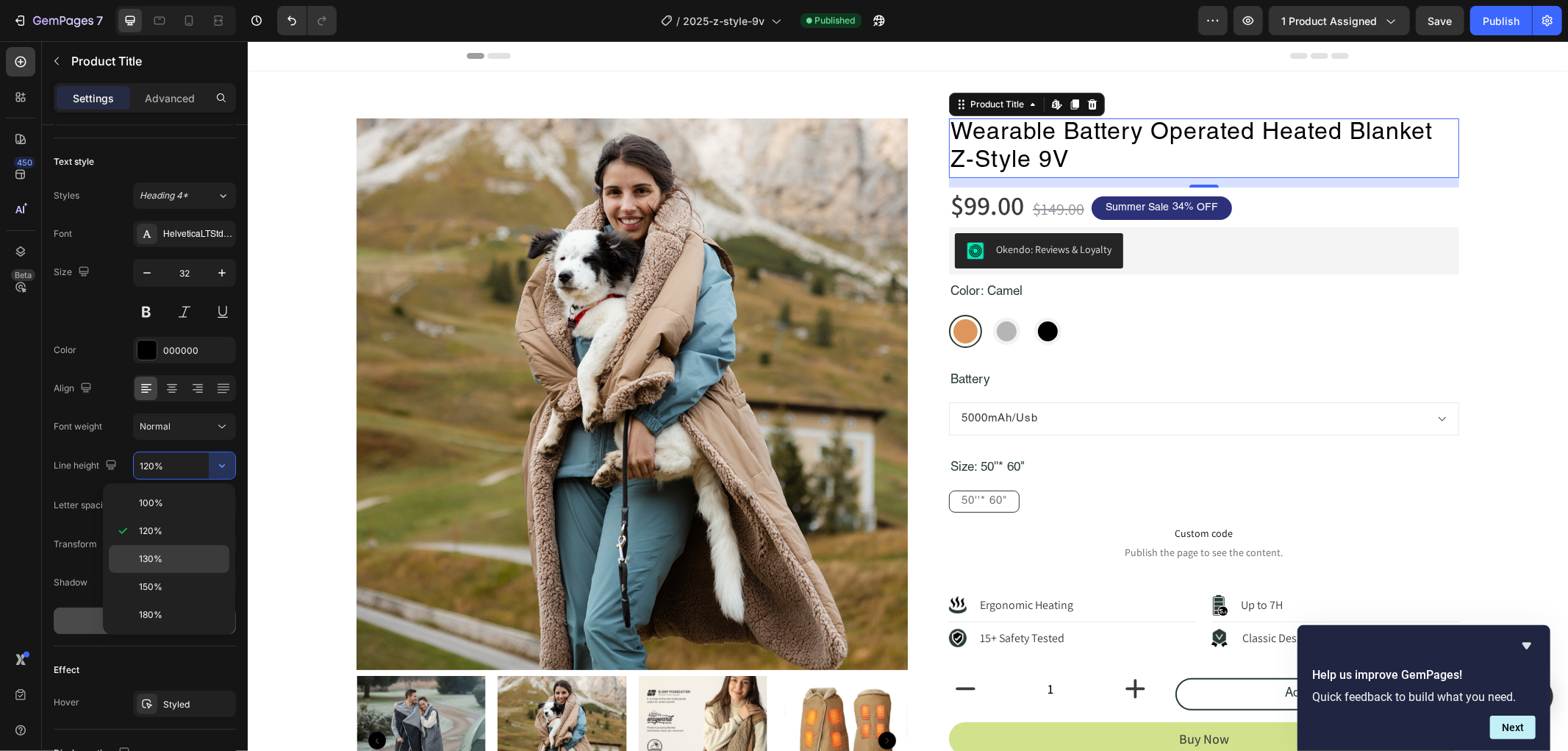
click at [159, 554] on span "130%" at bounding box center [151, 559] width 24 height 14
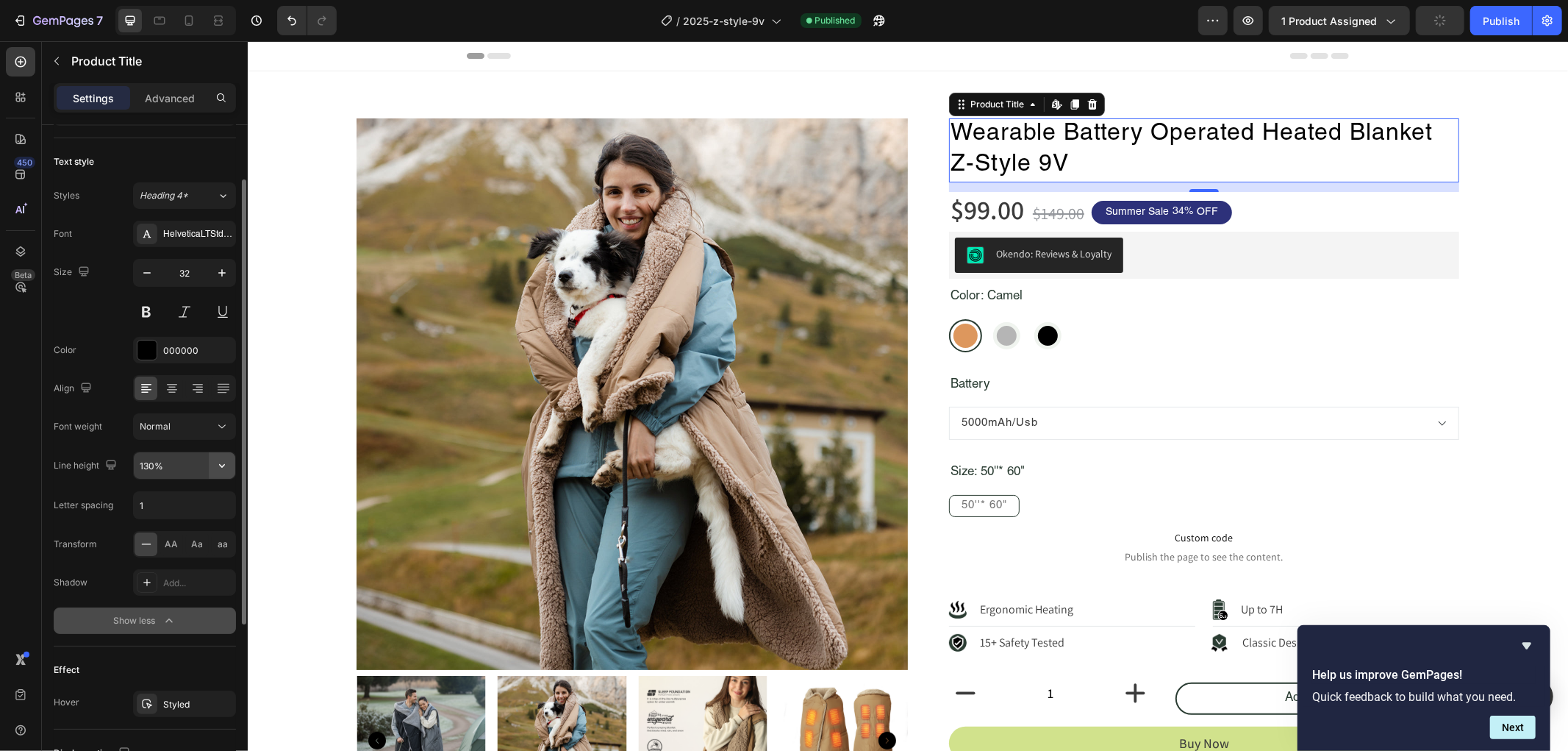
click at [219, 458] on icon "button" at bounding box center [222, 465] width 14 height 14
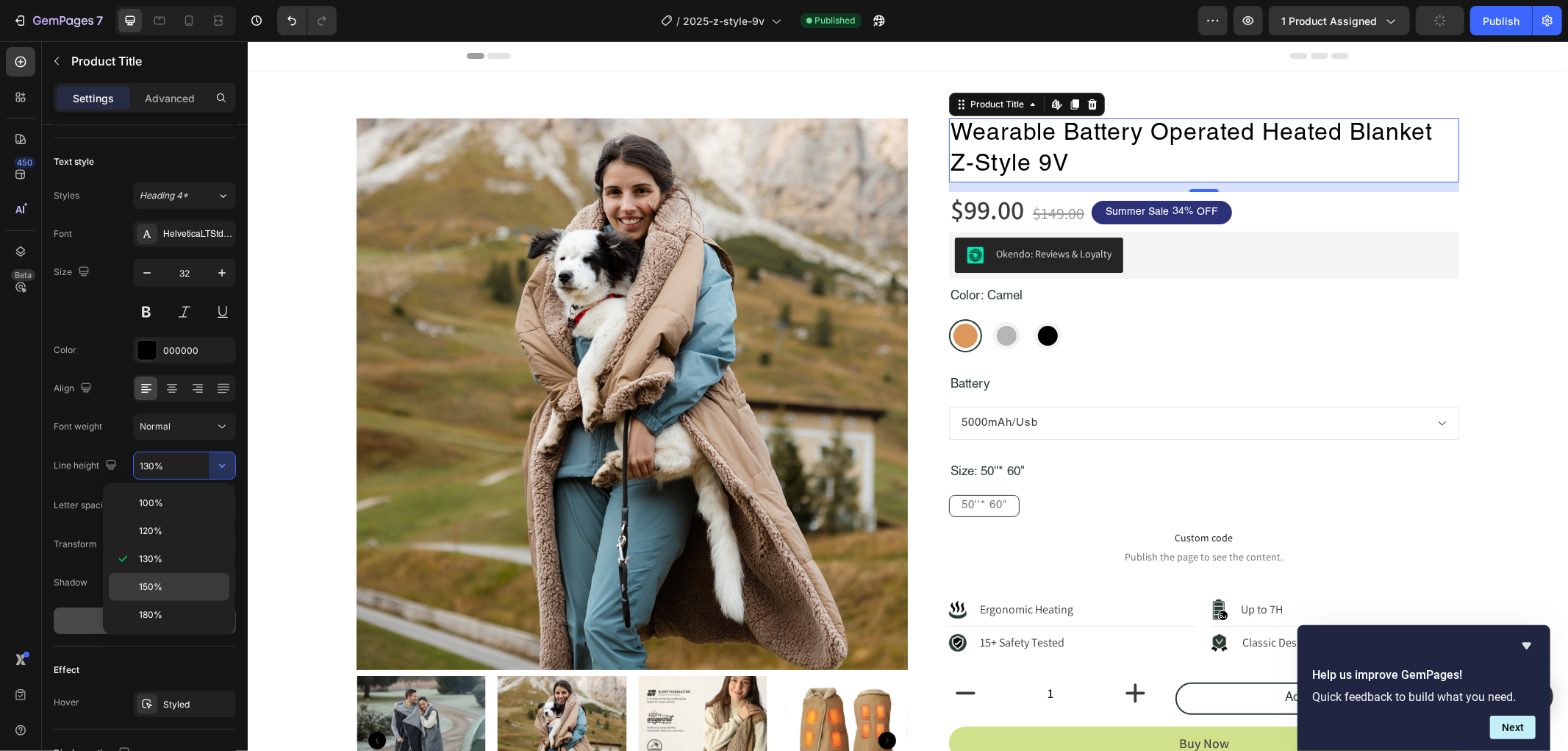
click at [159, 584] on span "150%" at bounding box center [151, 587] width 24 height 14
type input "150%"
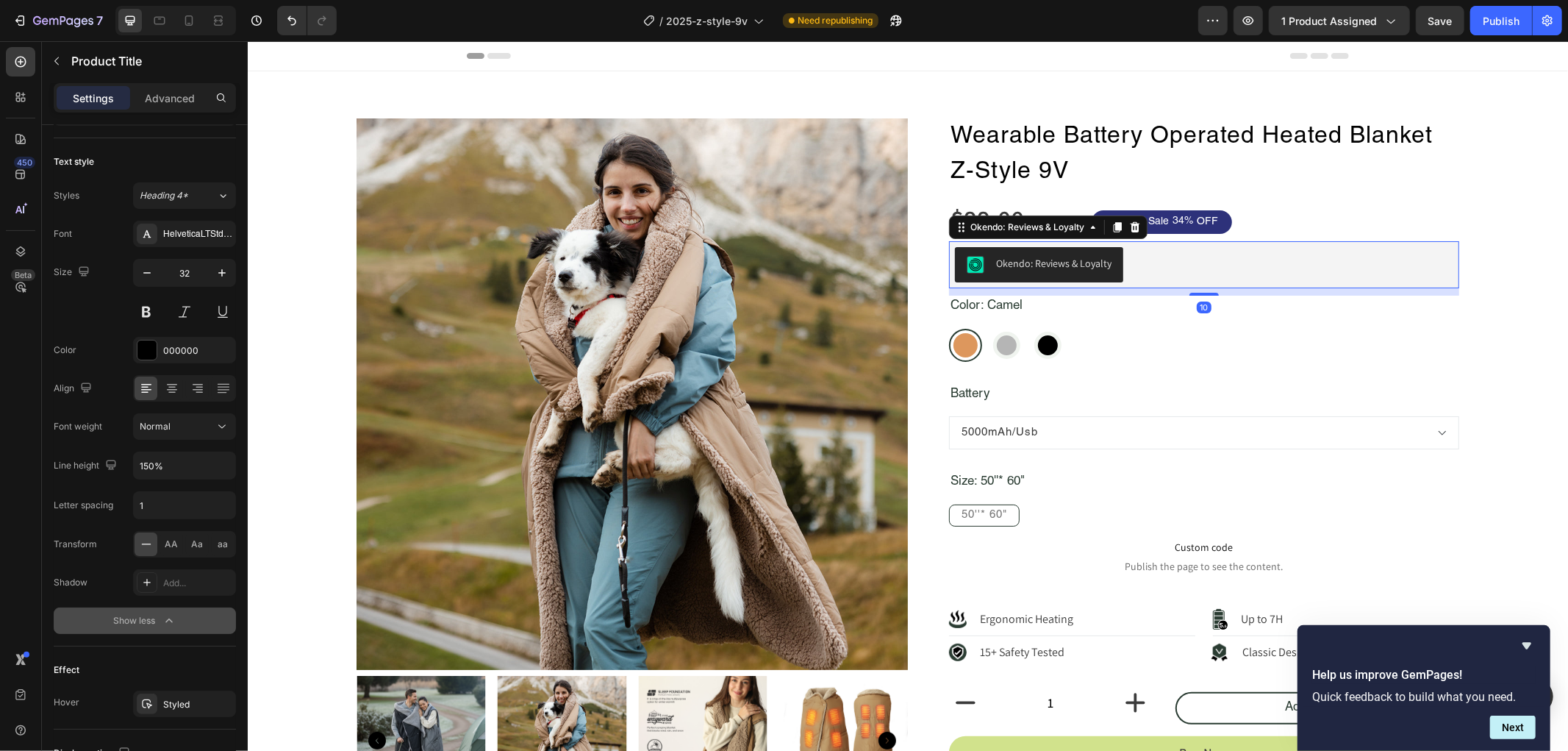
click at [1052, 264] on div "Okendo: Reviews & Loyalty" at bounding box center [1052, 263] width 115 height 15
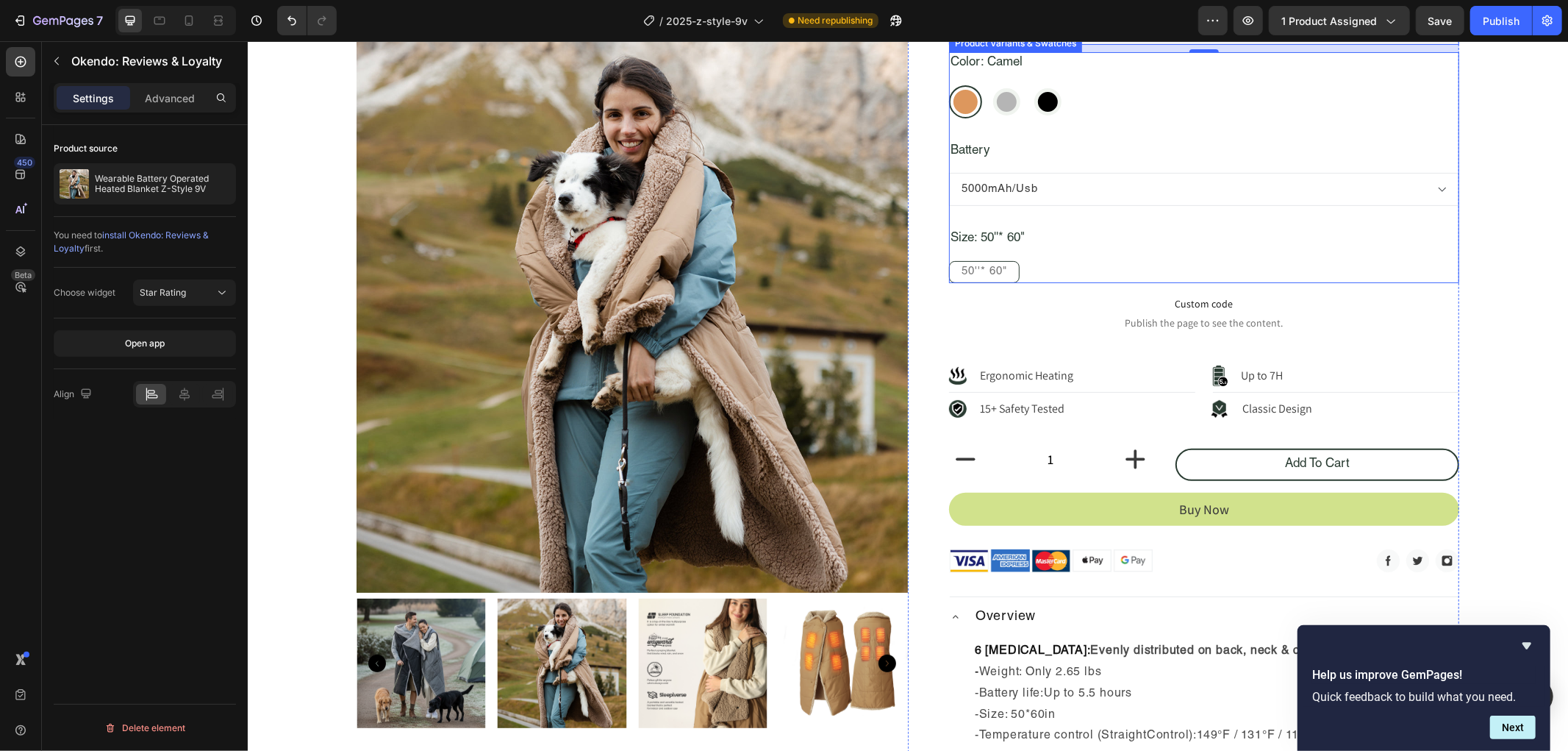
scroll to position [245, 0]
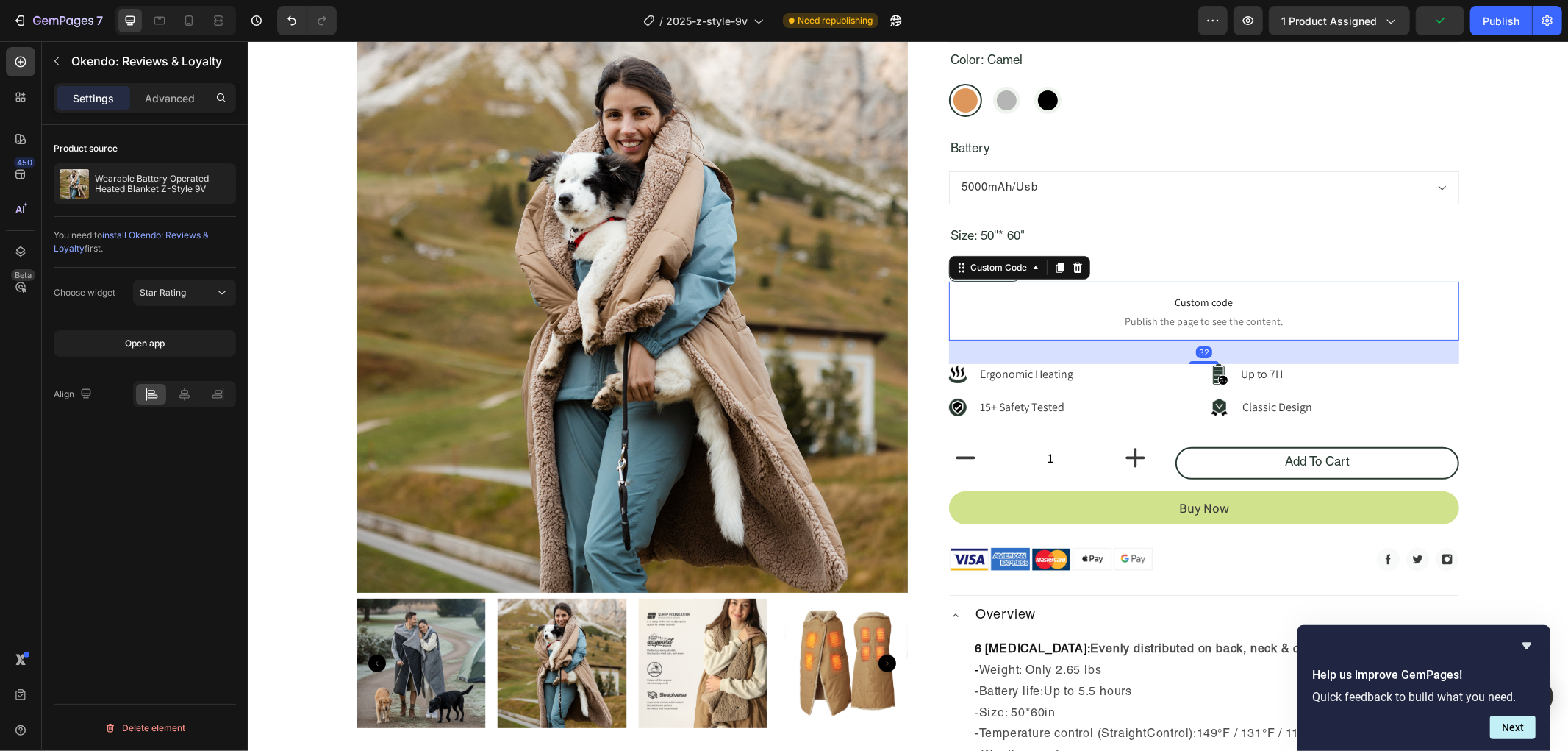
click at [1089, 319] on span "Publish the page to see the content." at bounding box center [1203, 320] width 510 height 14
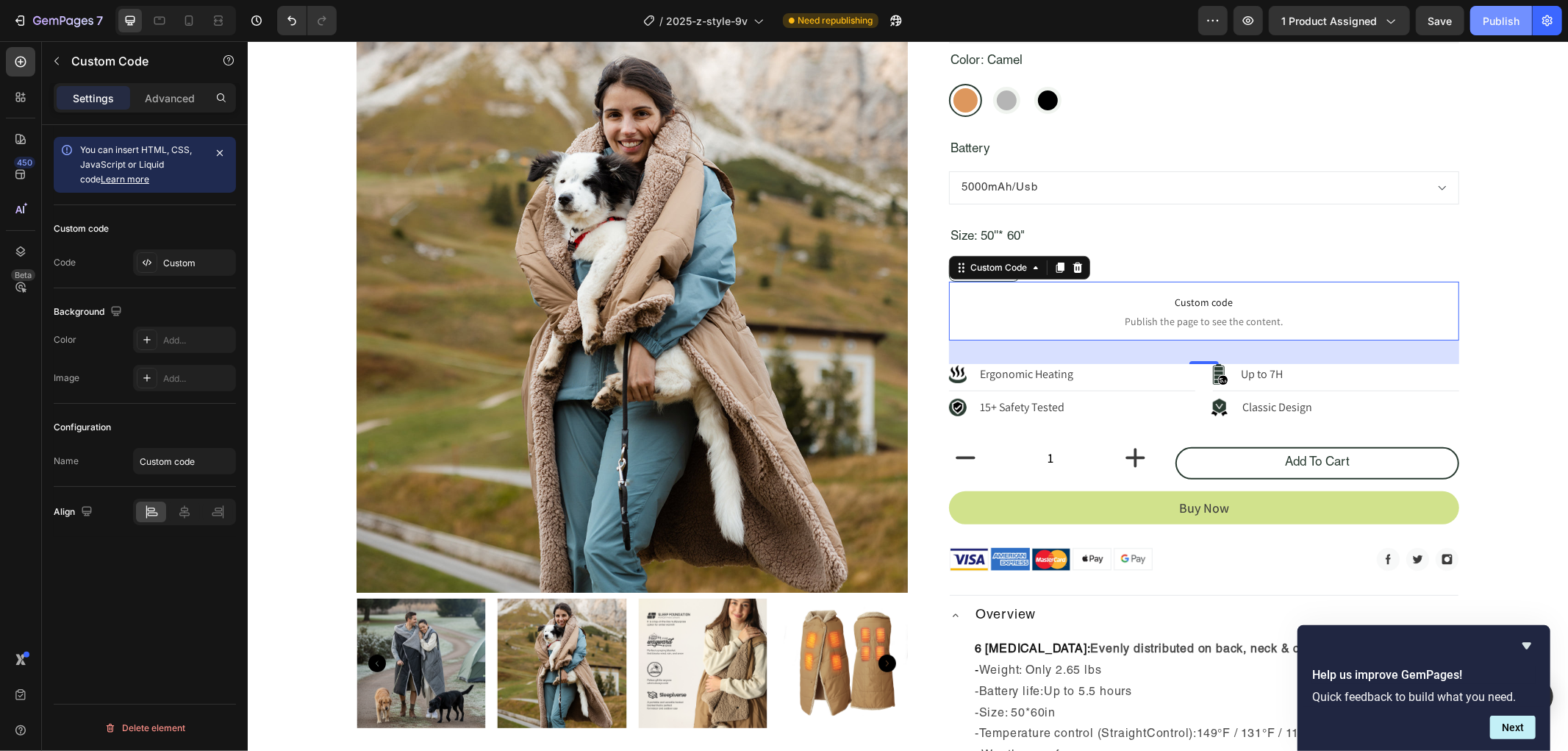
click at [1488, 18] on div "Publish" at bounding box center [1501, 21] width 37 height 15
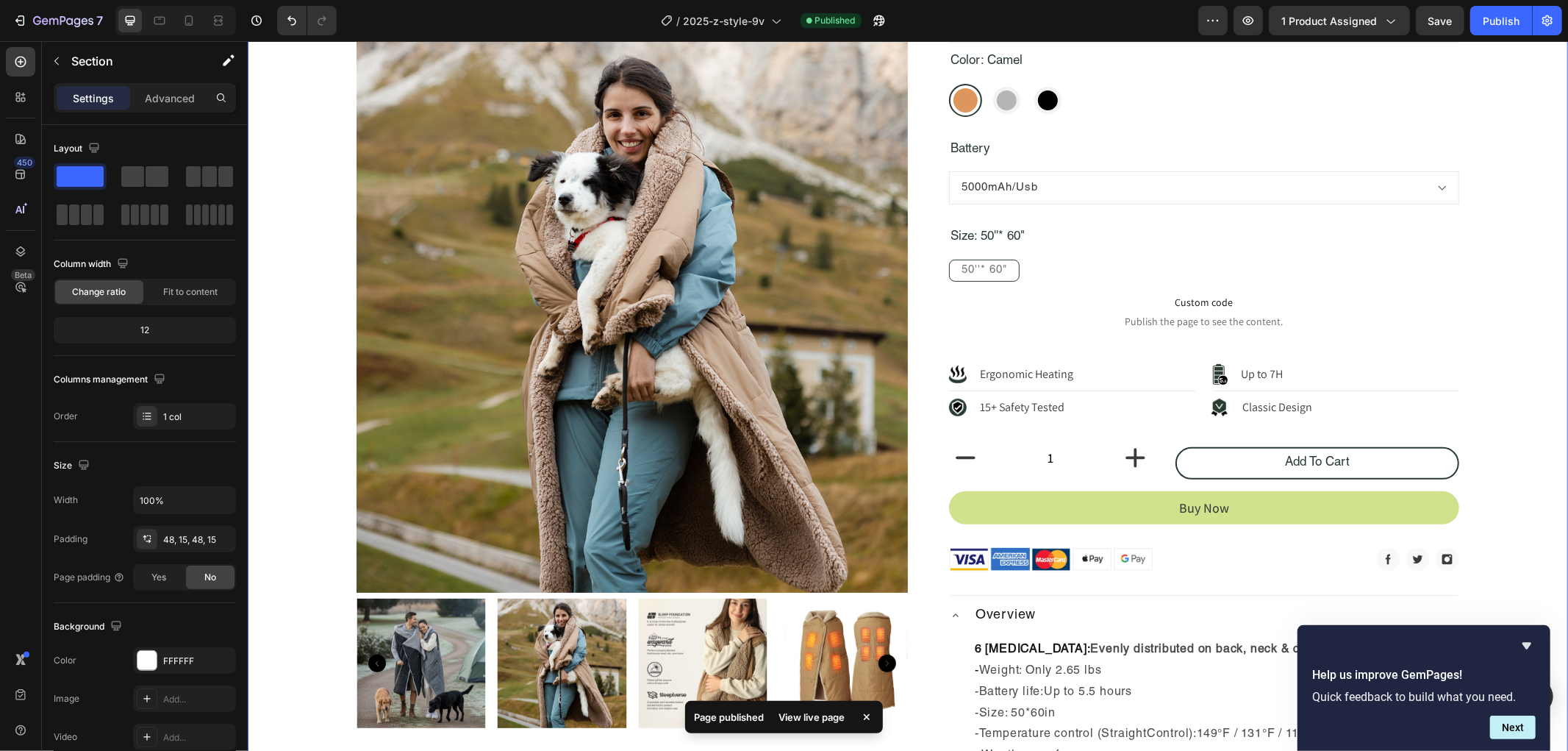
click at [1520, 413] on div "Product Images Wearable Battery Operated Heated Blanket Z-Style 9V Product Titl…" at bounding box center [907, 434] width 1298 height 1147
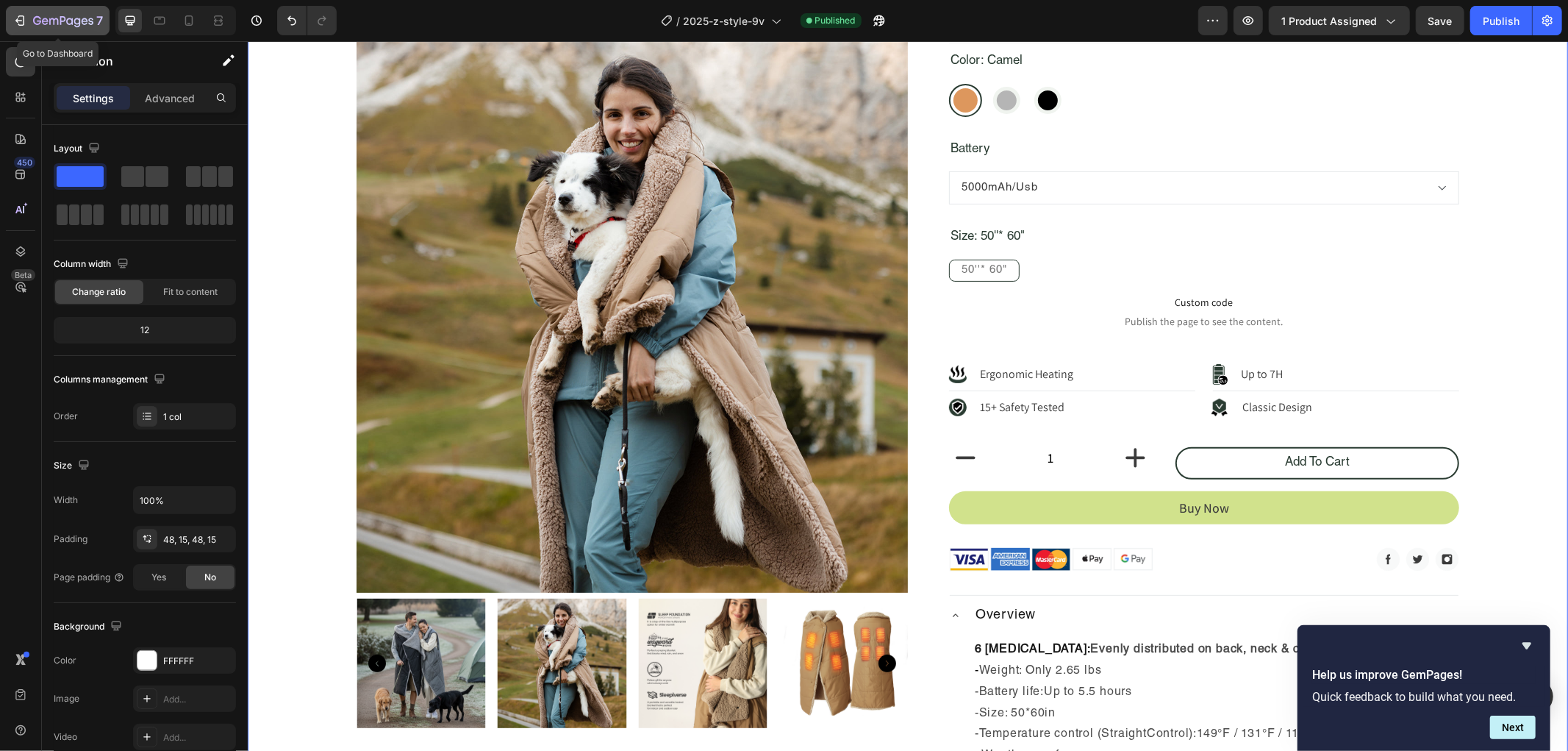
click at [24, 18] on icon "button" at bounding box center [20, 20] width 14 height 14
